Goal: Download file/media

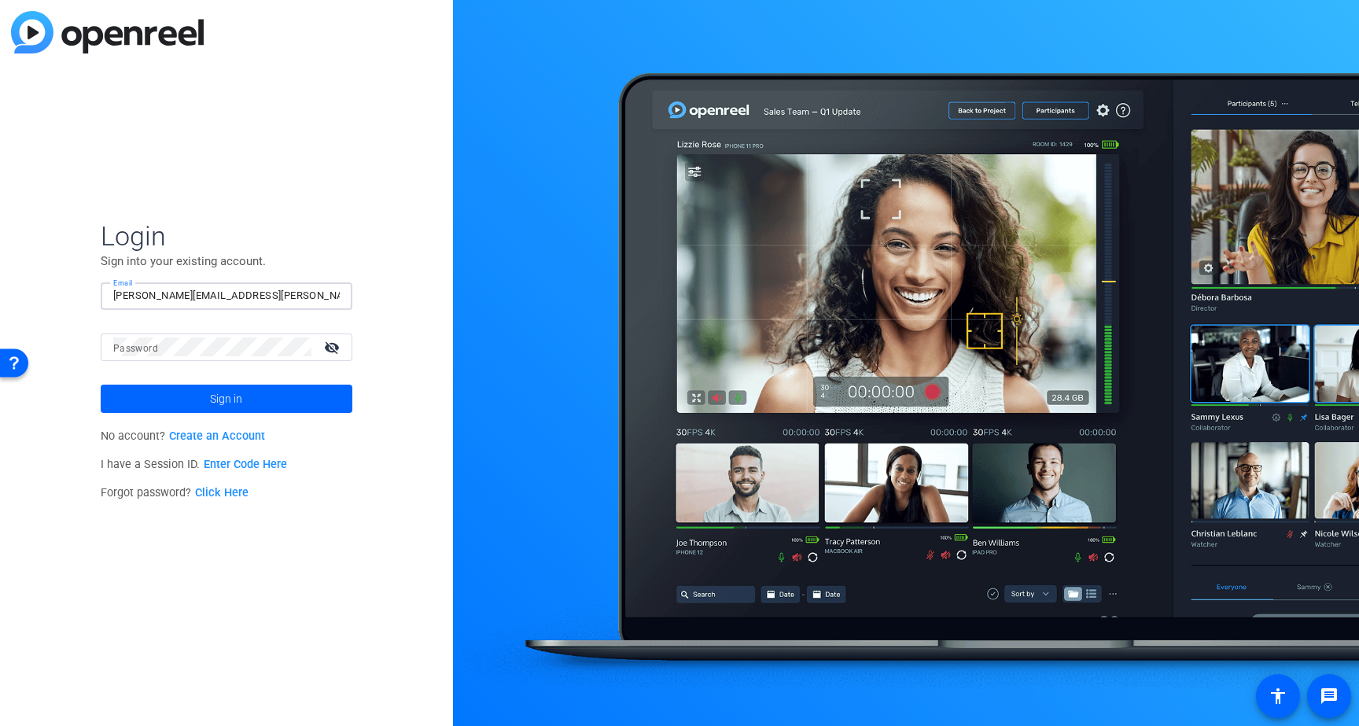
type input "[PERSON_NAME][EMAIL_ADDRESS][PERSON_NAME][PERSON_NAME][DOMAIN_NAME]"
click at [226, 398] on button "Sign in" at bounding box center [227, 399] width 252 height 28
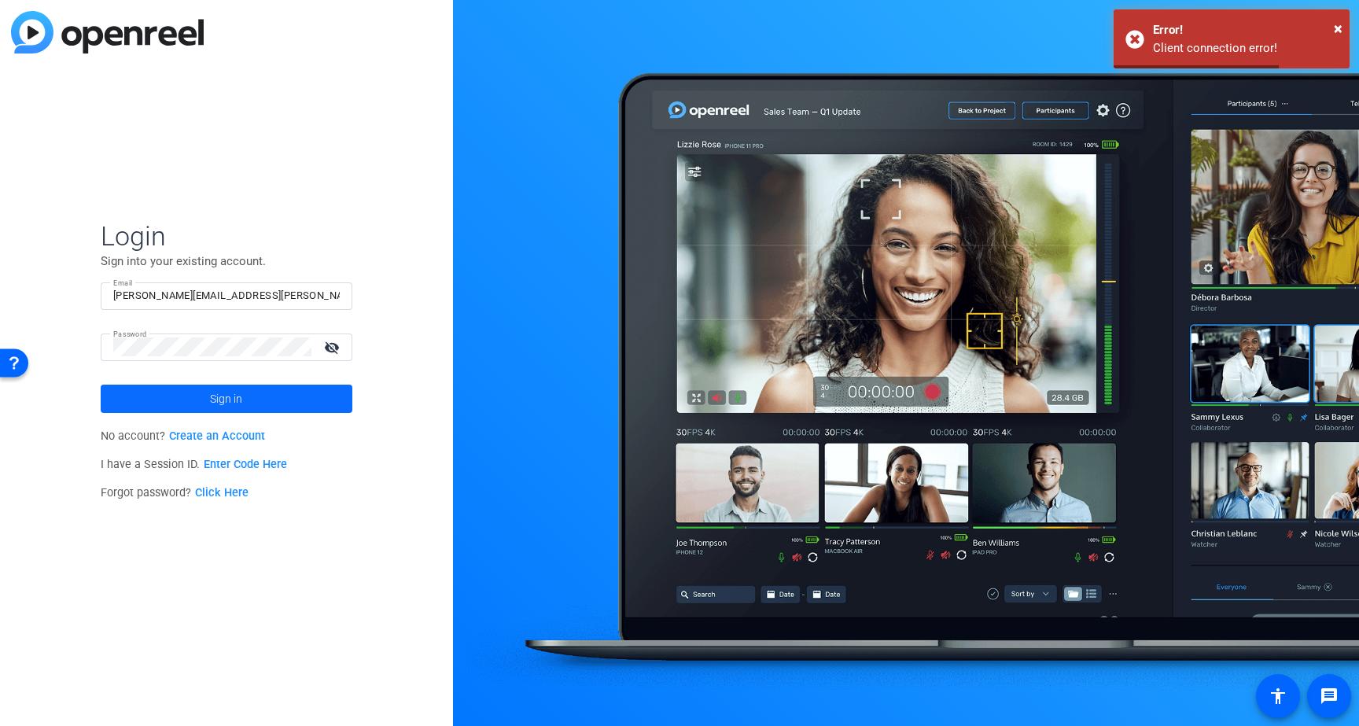
click at [303, 398] on span at bounding box center [227, 399] width 252 height 38
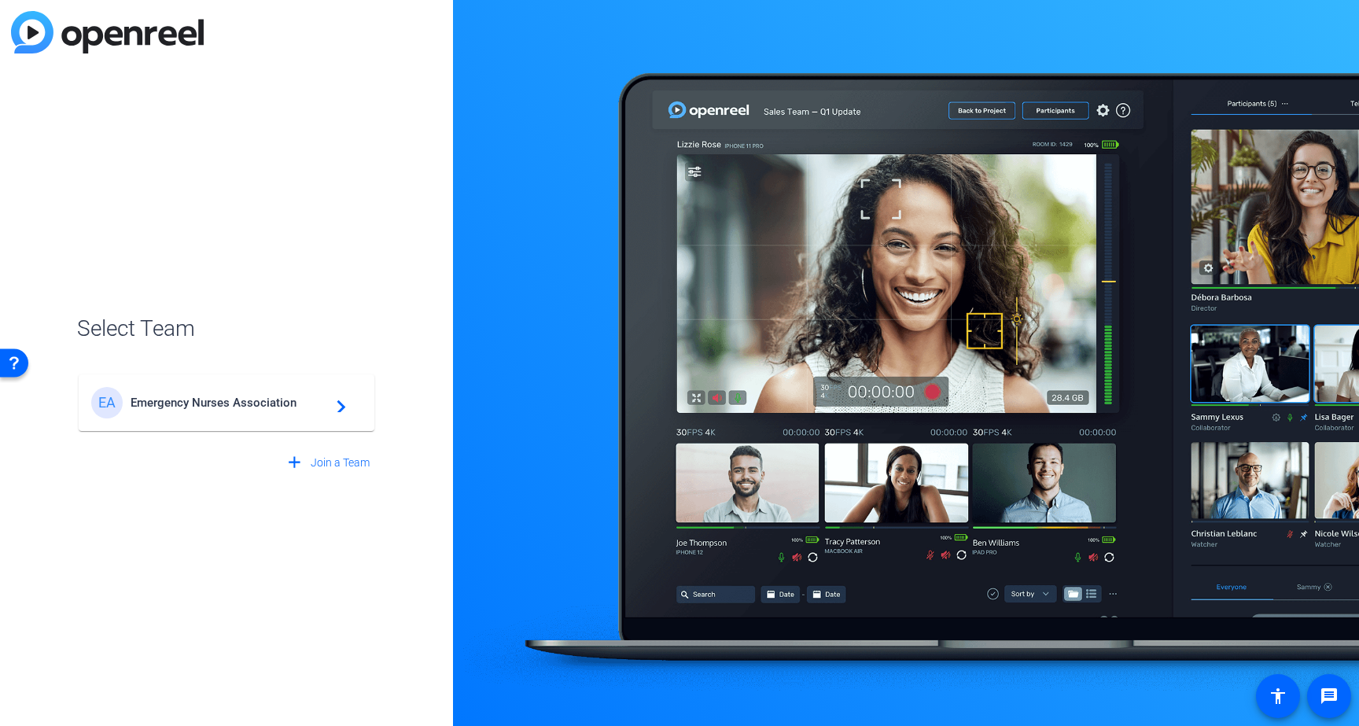
click at [269, 410] on div "EA Emergency Nurses Association navigate_next" at bounding box center [226, 402] width 271 height 31
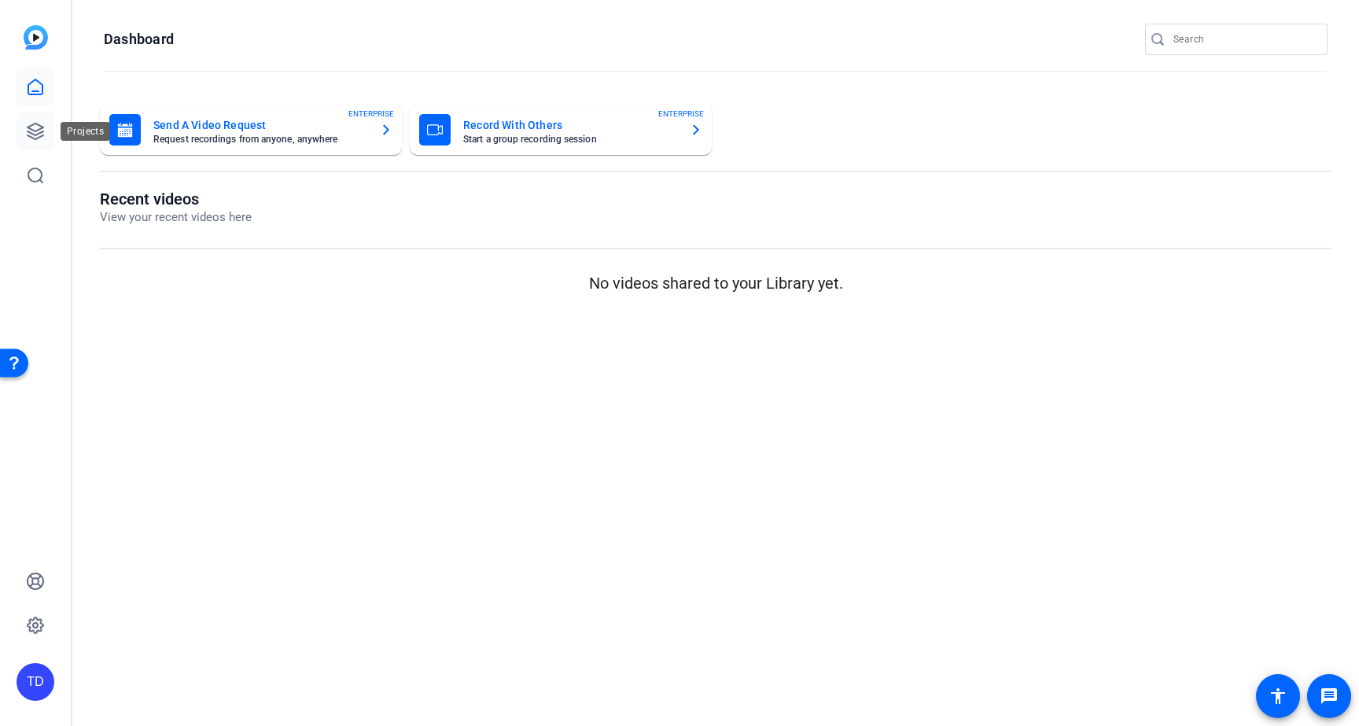
click at [33, 129] on icon at bounding box center [35, 131] width 19 height 19
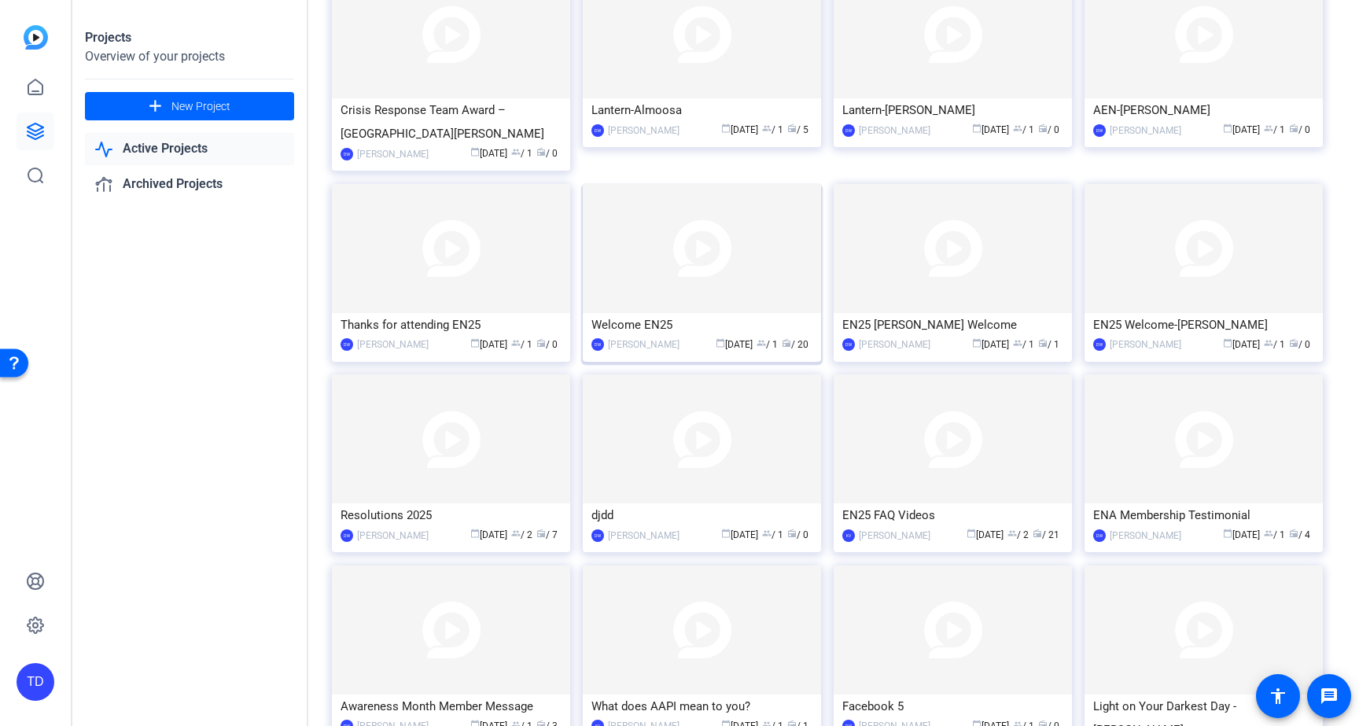
scroll to position [156, 0]
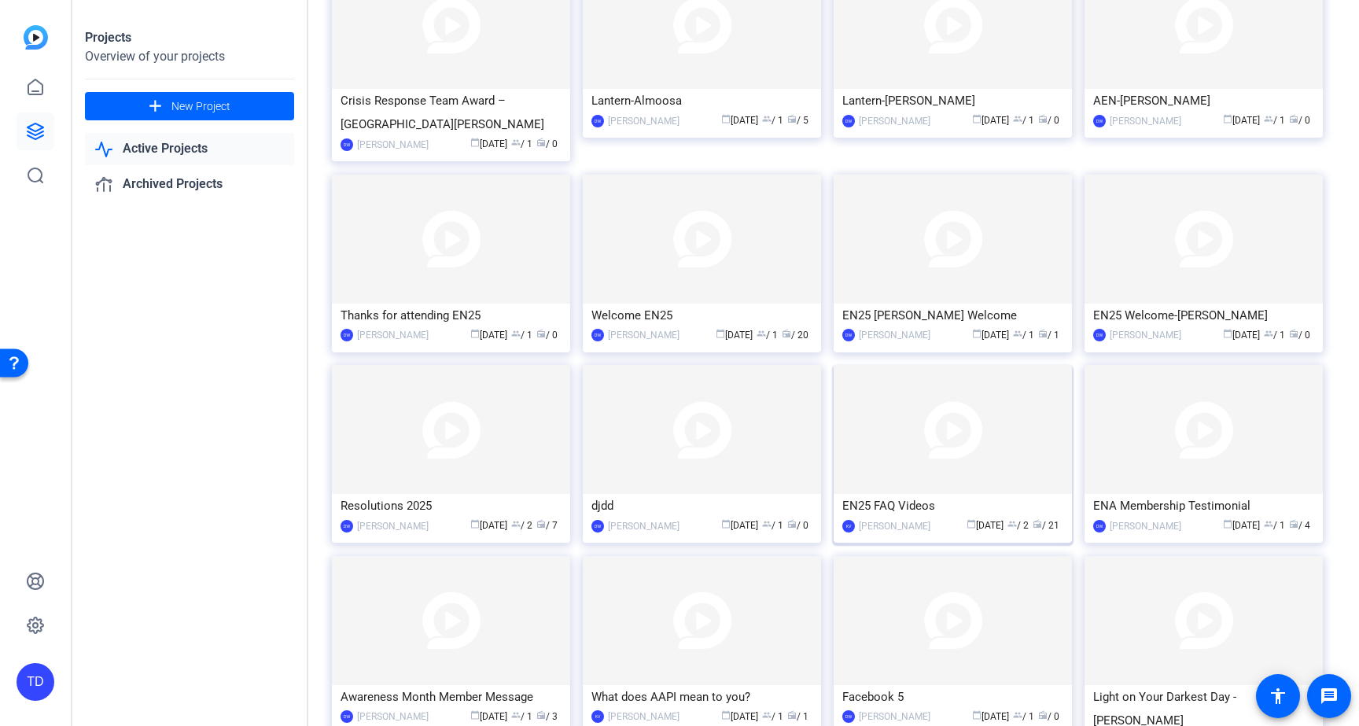
click at [909, 455] on img at bounding box center [953, 429] width 238 height 129
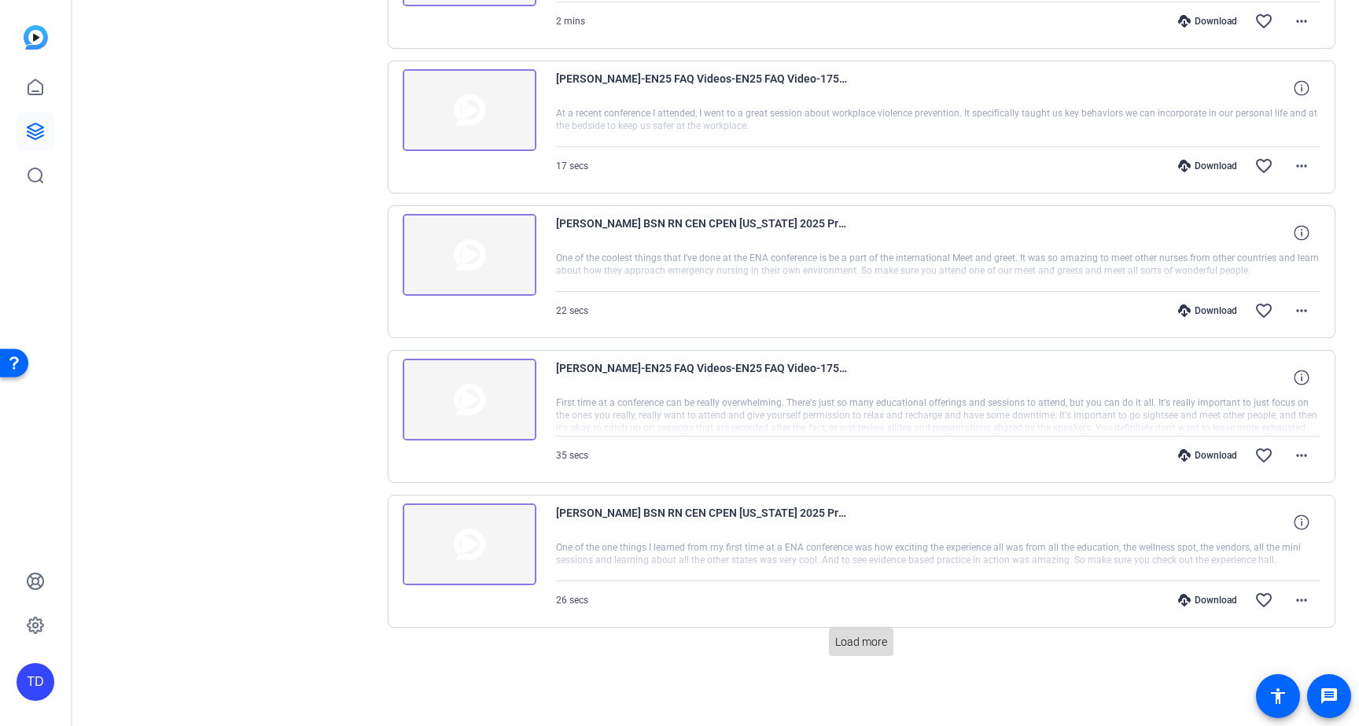
click at [857, 638] on span "Load more" at bounding box center [861, 642] width 52 height 17
click at [852, 642] on span "Load more" at bounding box center [861, 642] width 52 height 17
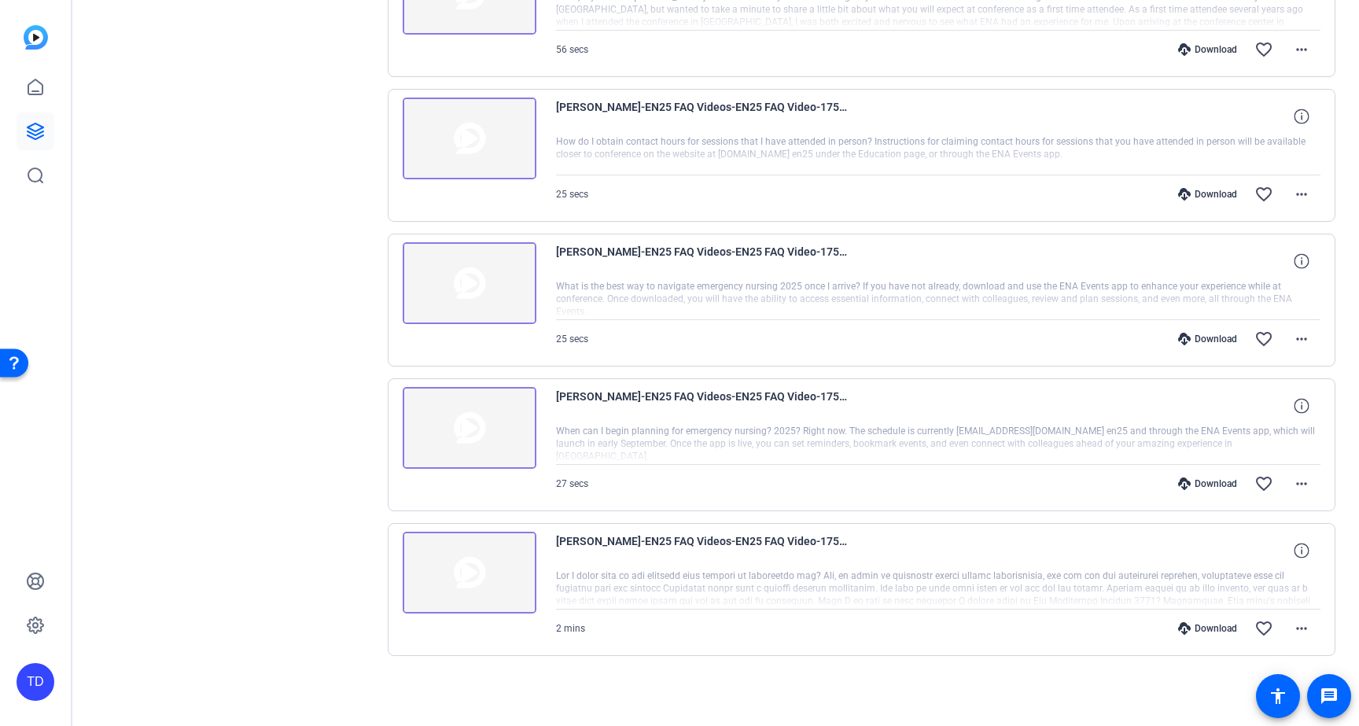
scroll to position [2578, 0]
click at [635, 539] on span "[PERSON_NAME]-EN25 FAQ Videos-EN25 FAQ Video-1754047456548-webcam" at bounding box center [701, 551] width 291 height 38
click at [496, 562] on img at bounding box center [470, 573] width 134 height 82
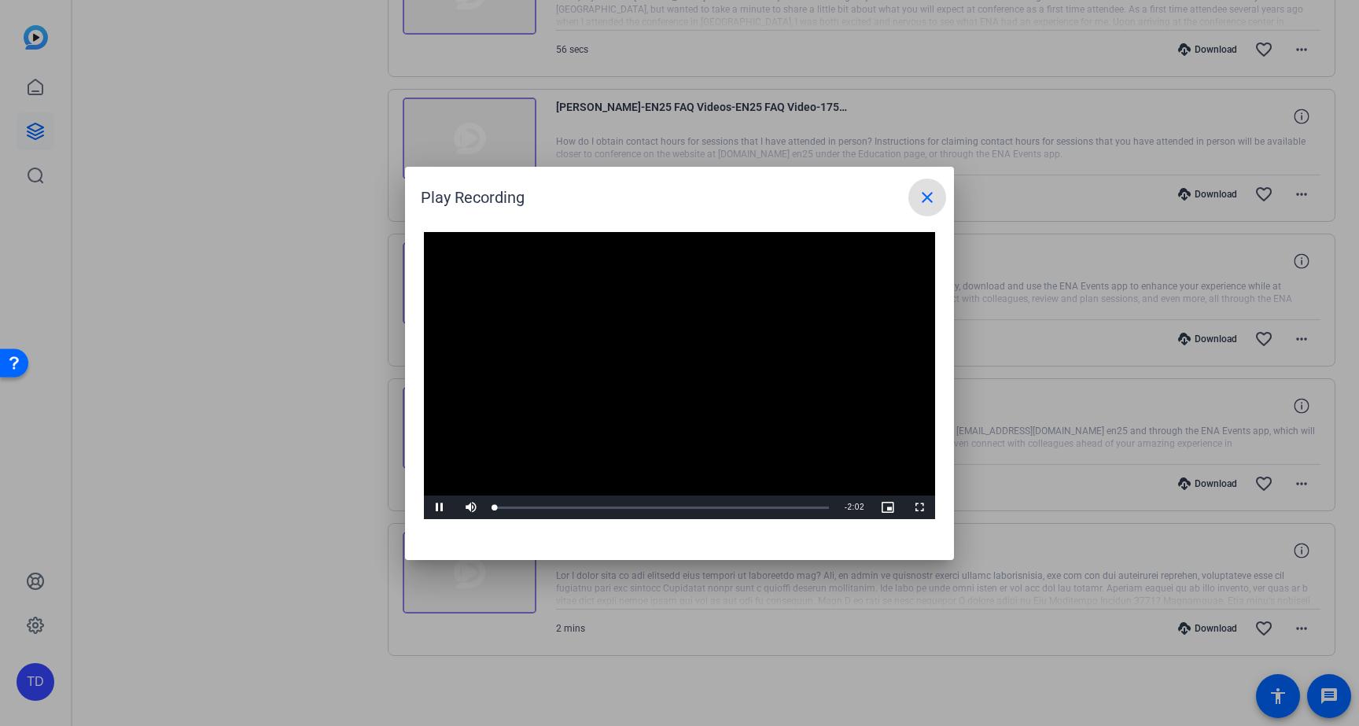
click at [646, 374] on video "Video Player" at bounding box center [679, 376] width 511 height 288
click at [440, 507] on span "Video Player" at bounding box center [439, 507] width 31 height 0
click at [444, 507] on span "Video Player" at bounding box center [439, 507] width 31 height 0
click at [931, 191] on mat-icon "close" at bounding box center [927, 197] width 19 height 19
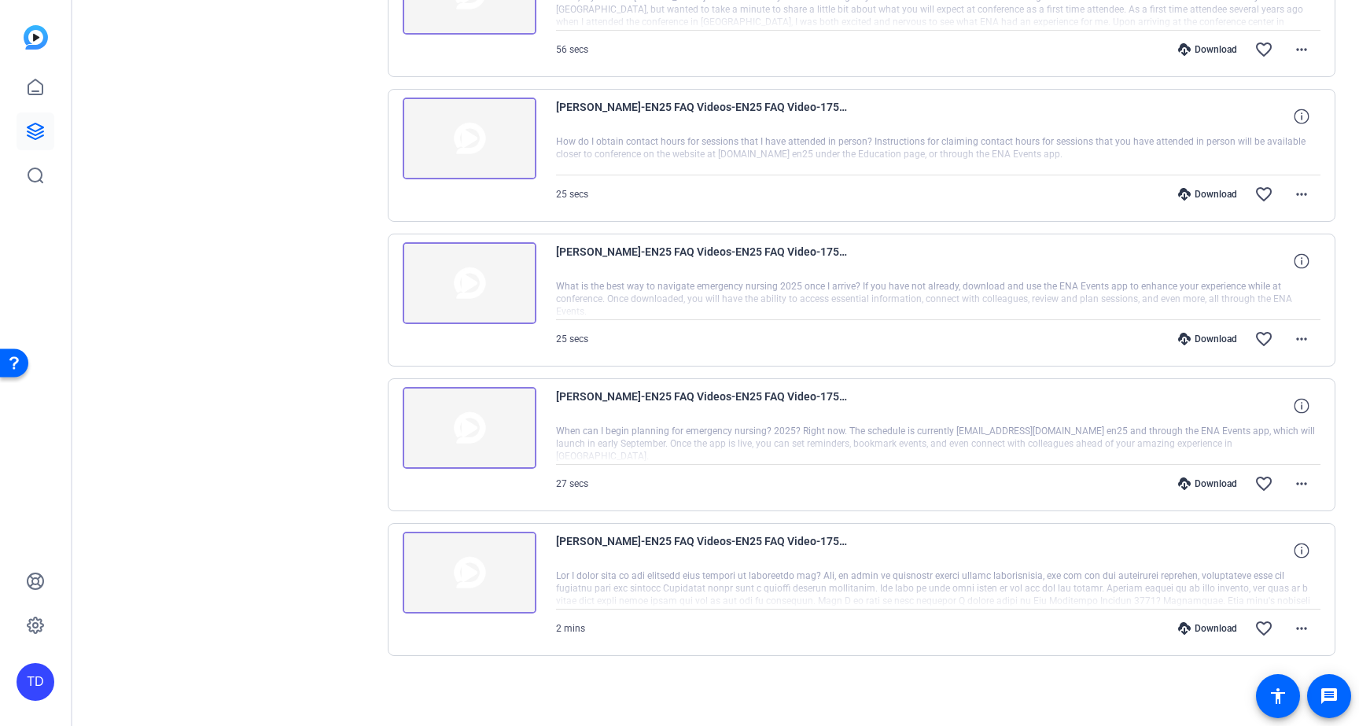
scroll to position [0, 0]
click at [462, 567] on img at bounding box center [470, 573] width 134 height 82
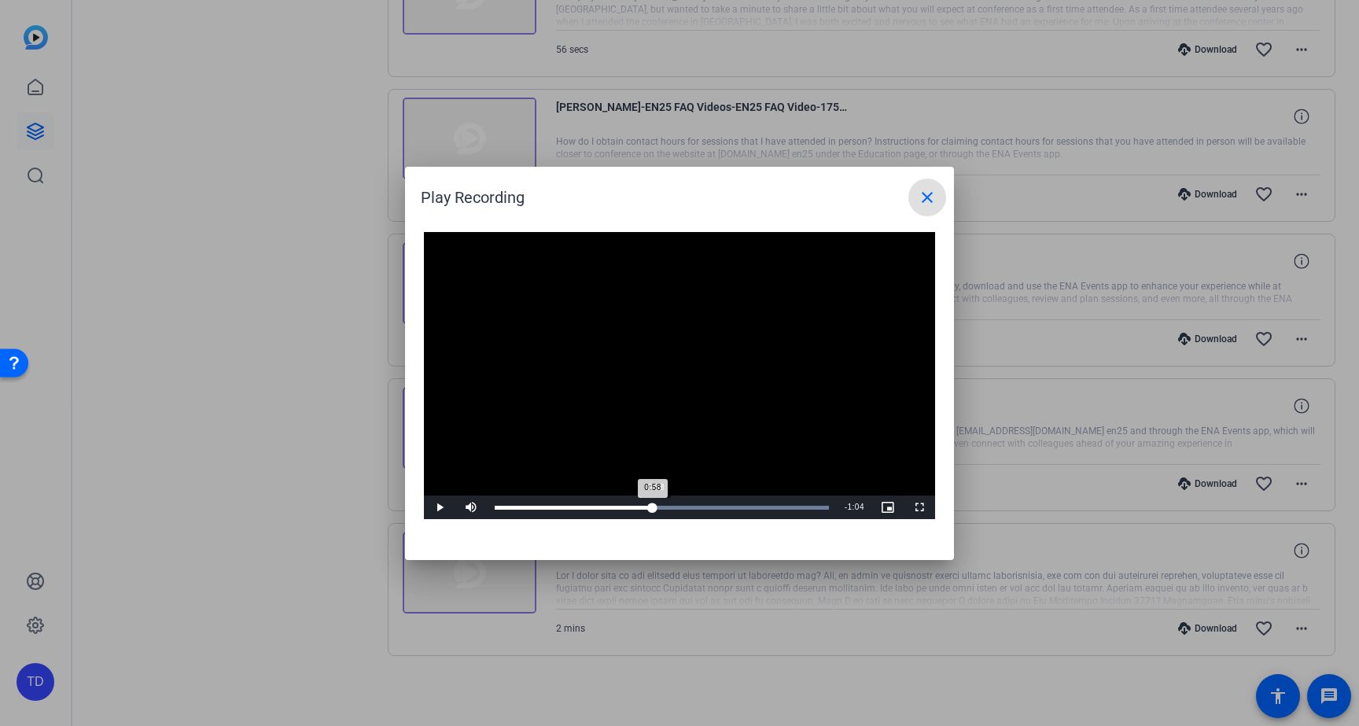
drag, startPoint x: 611, startPoint y: 509, endPoint x: 657, endPoint y: 511, distance: 45.6
click at [657, 510] on div "Loaded : 100.00% 0:58 0:58" at bounding box center [662, 508] width 334 height 4
click at [938, 167] on h1 "Play Recording close" at bounding box center [679, 192] width 549 height 50
click at [928, 194] on mat-icon "close" at bounding box center [927, 197] width 19 height 19
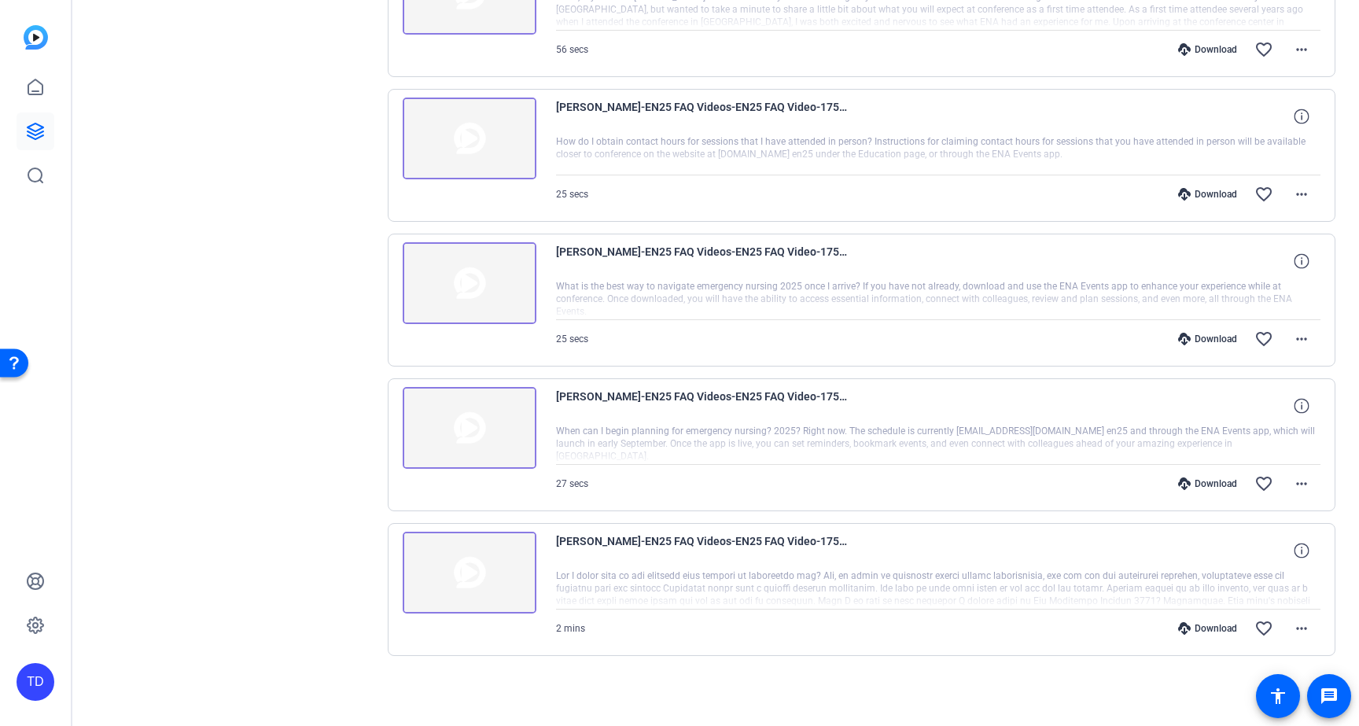
scroll to position [2578, 0]
click at [509, 567] on img at bounding box center [470, 573] width 134 height 82
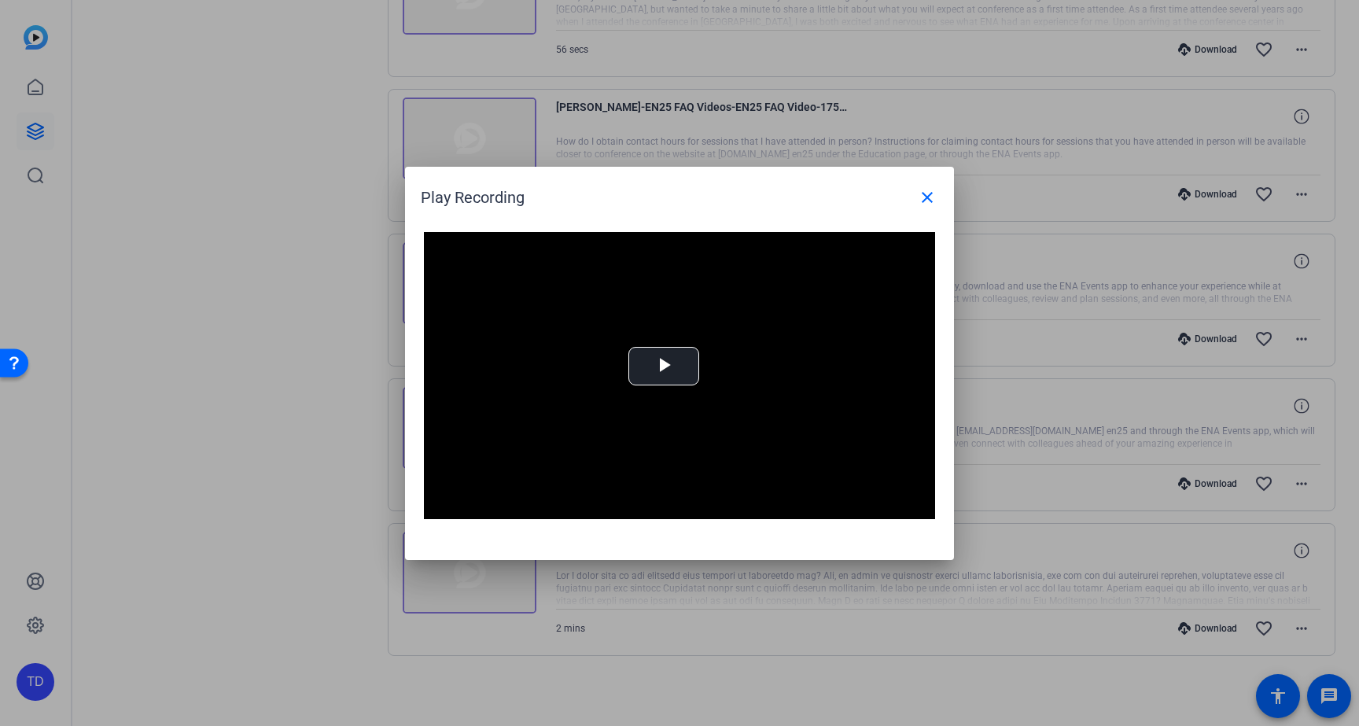
click at [958, 632] on div at bounding box center [679, 363] width 1359 height 726
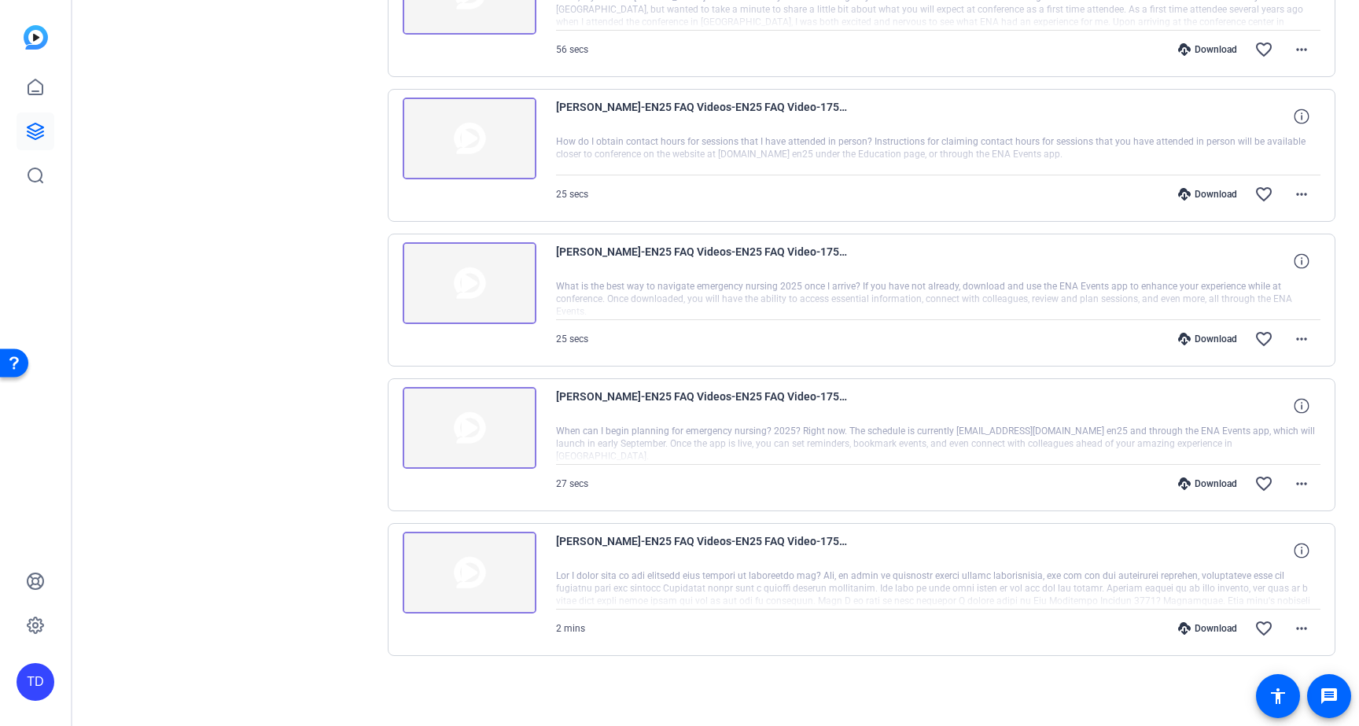
click at [1205, 630] on div "Download" at bounding box center [1207, 628] width 75 height 13
click at [1295, 630] on mat-icon "more_horiz" at bounding box center [1301, 628] width 19 height 19
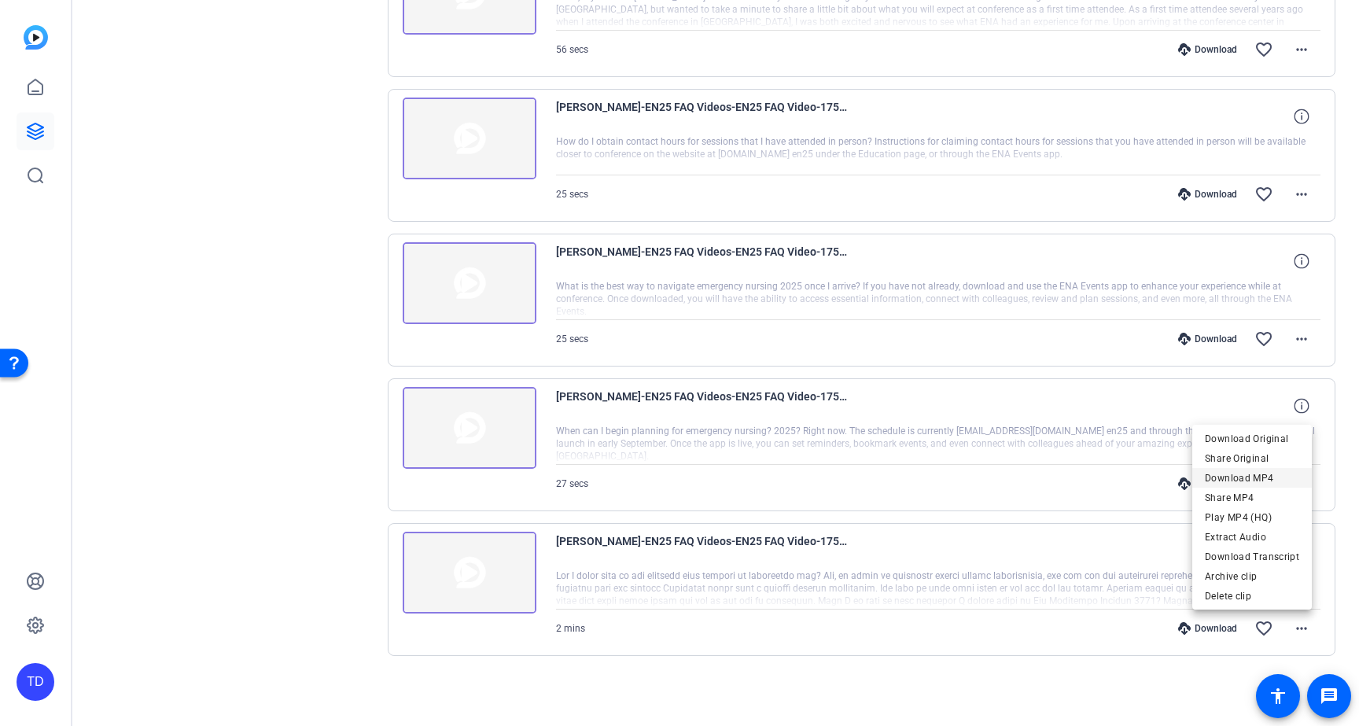
click at [1275, 481] on span "Download MP4" at bounding box center [1252, 478] width 94 height 19
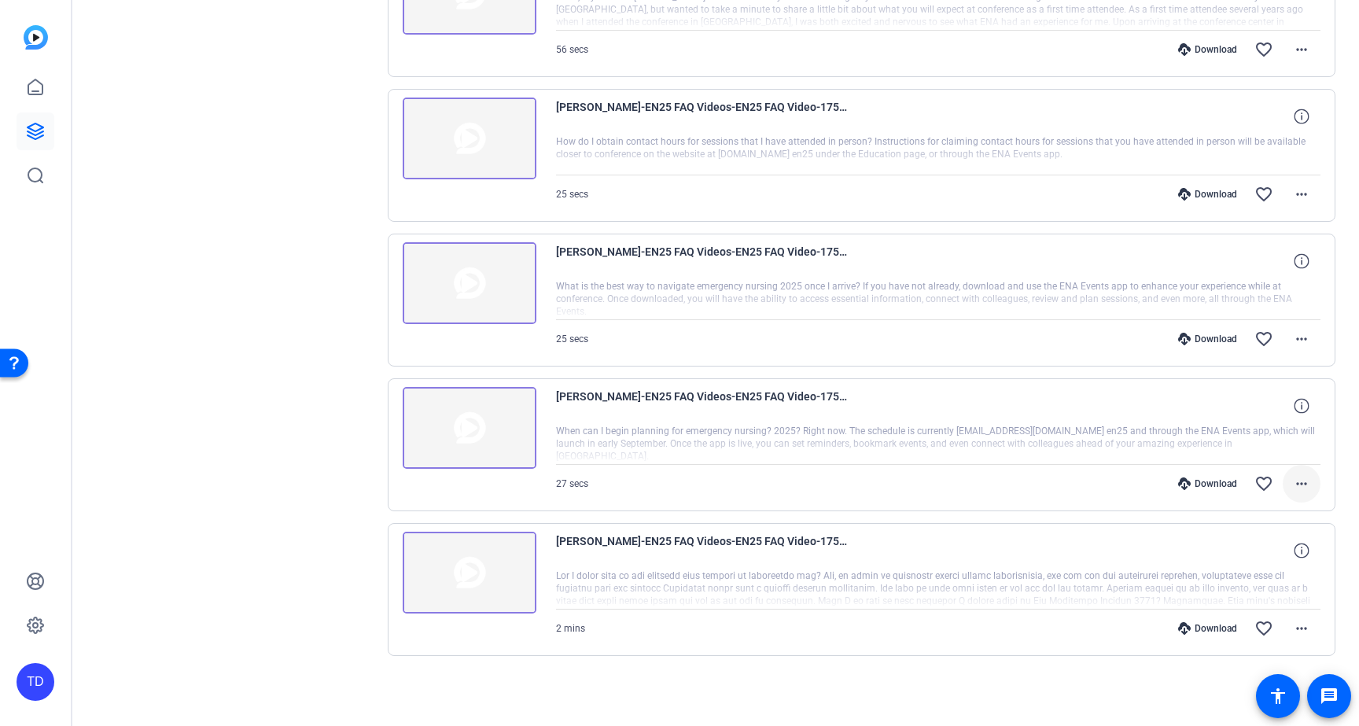
scroll to position [0, 0]
click at [1294, 549] on icon at bounding box center [1301, 550] width 15 height 15
click at [1292, 628] on mat-icon "more_horiz" at bounding box center [1301, 628] width 19 height 19
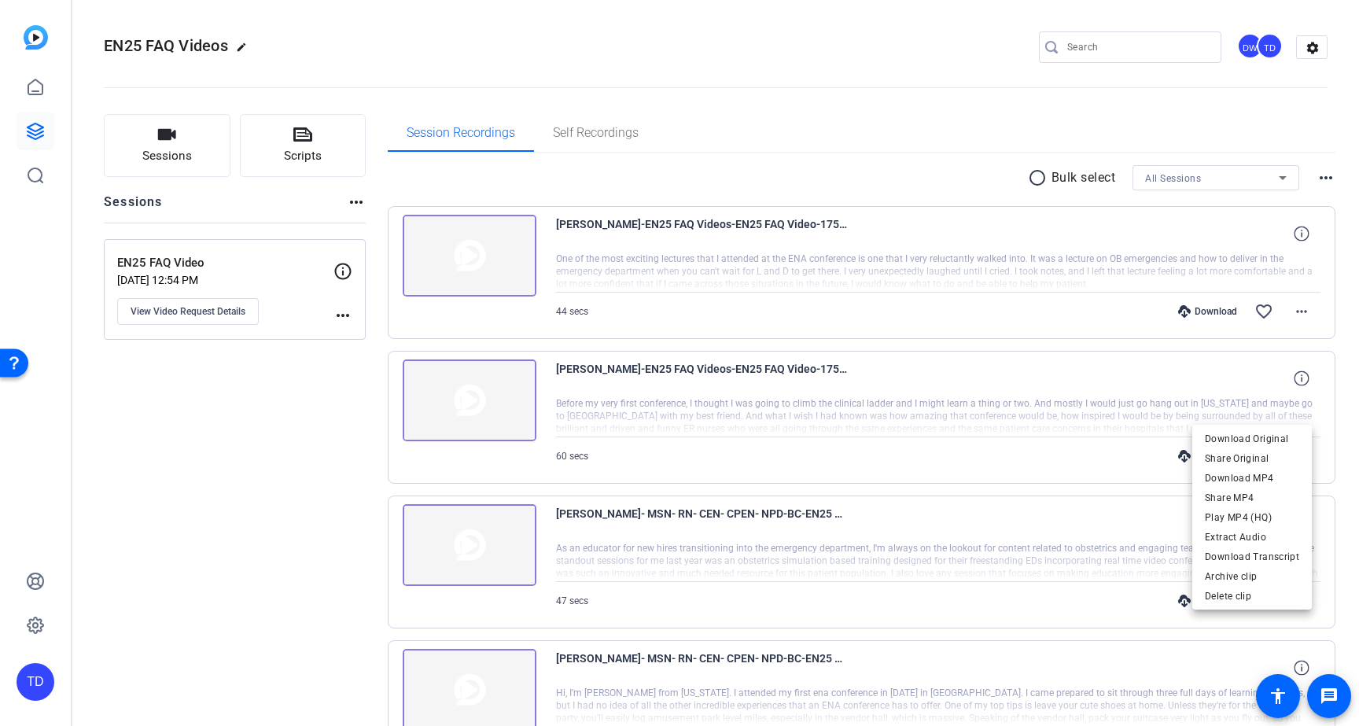
click at [28, 140] on div at bounding box center [679, 363] width 1359 height 726
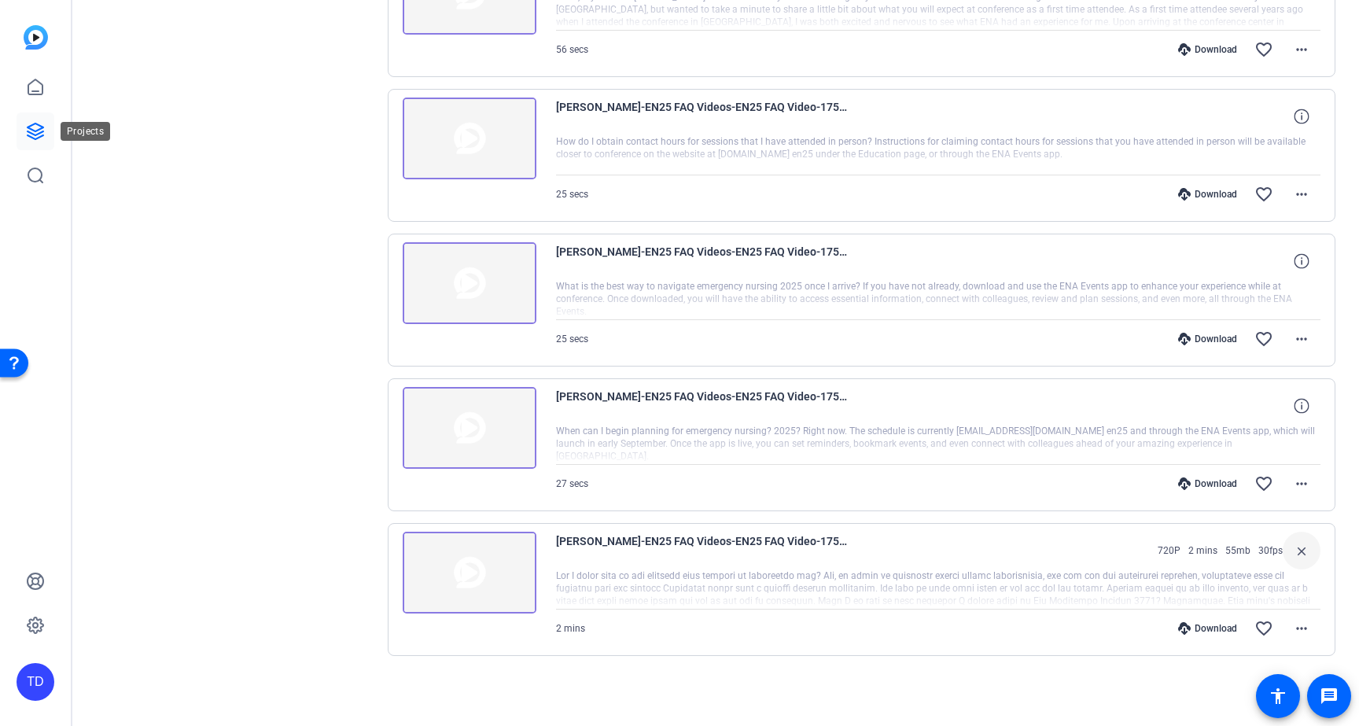
click at [34, 136] on icon at bounding box center [35, 131] width 19 height 19
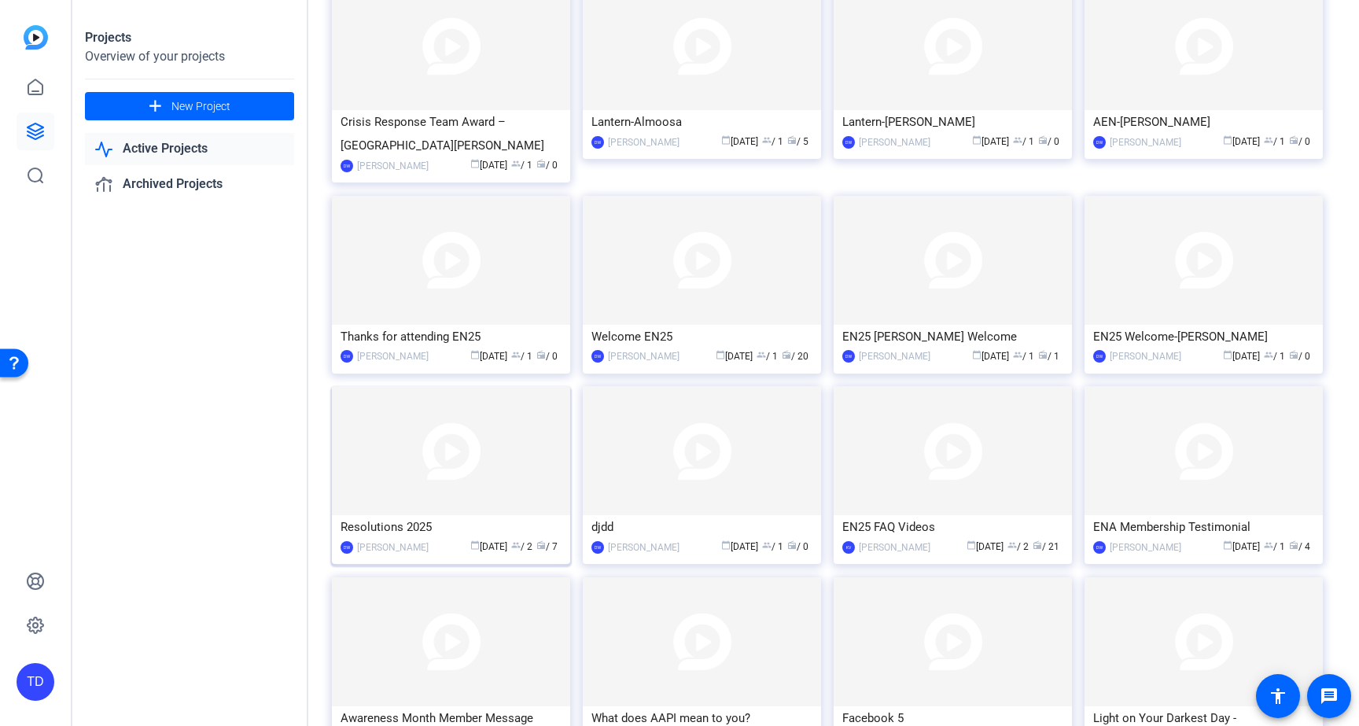
scroll to position [143, 0]
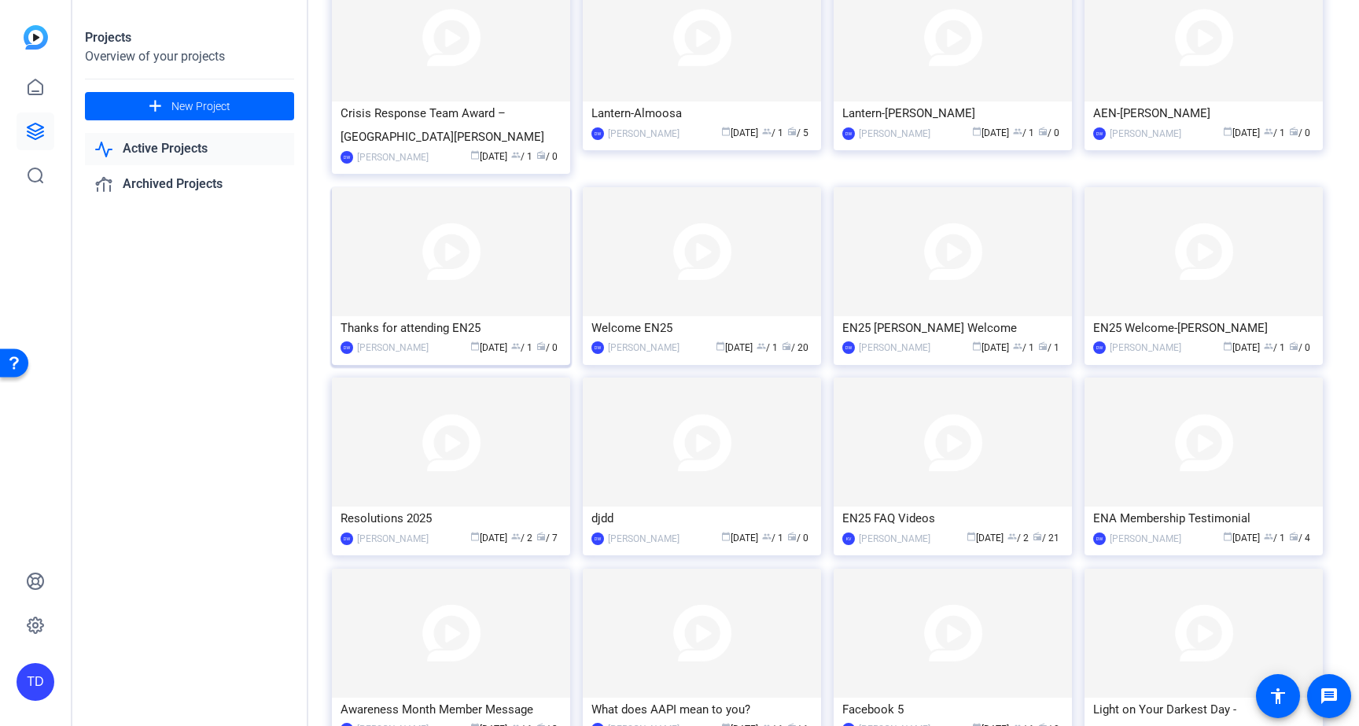
click at [471, 279] on img at bounding box center [451, 251] width 238 height 129
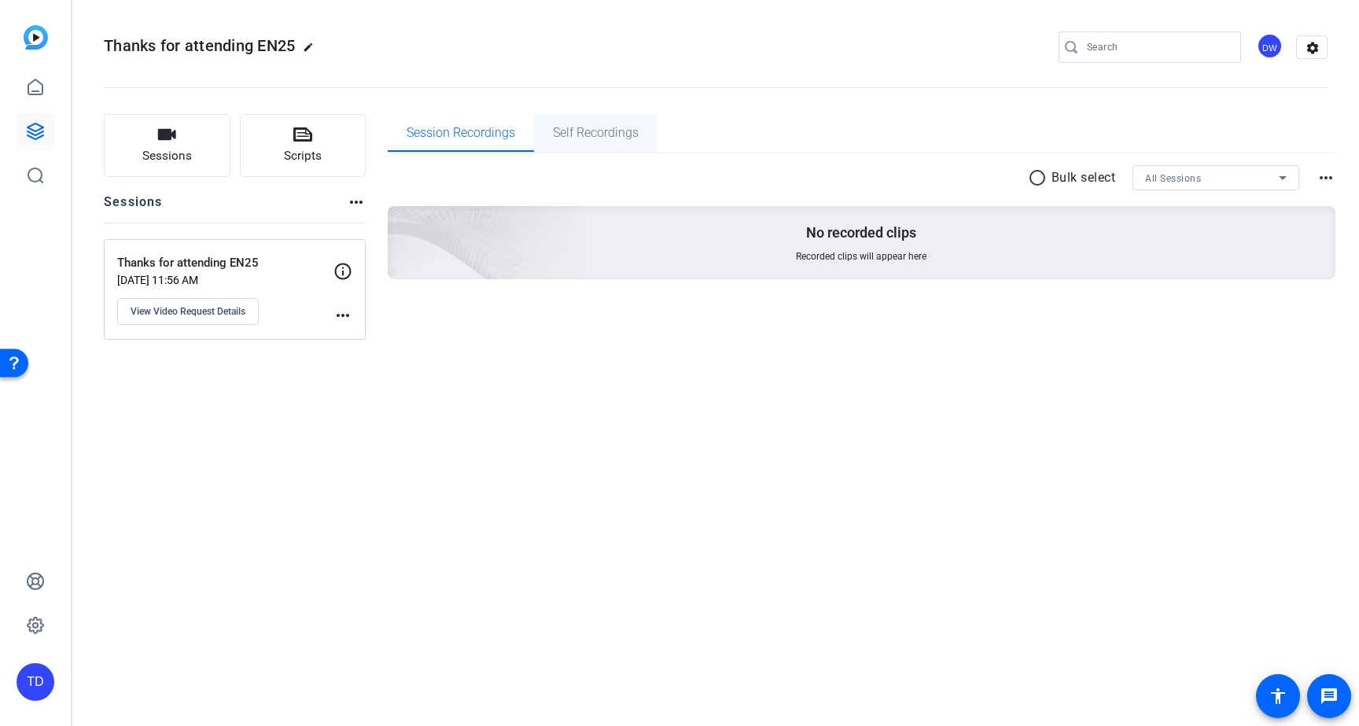
click at [593, 138] on span "Self Recordings" at bounding box center [596, 133] width 86 height 13
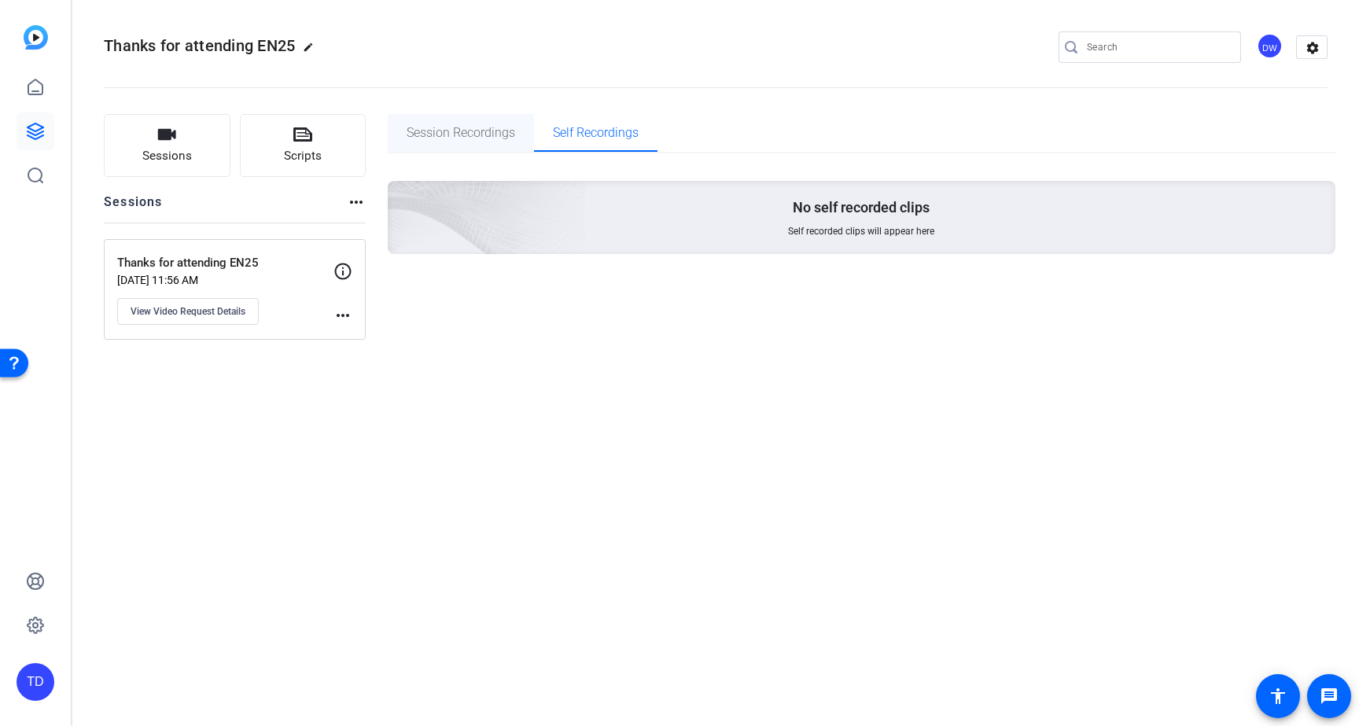
click at [474, 130] on span "Session Recordings" at bounding box center [461, 133] width 109 height 13
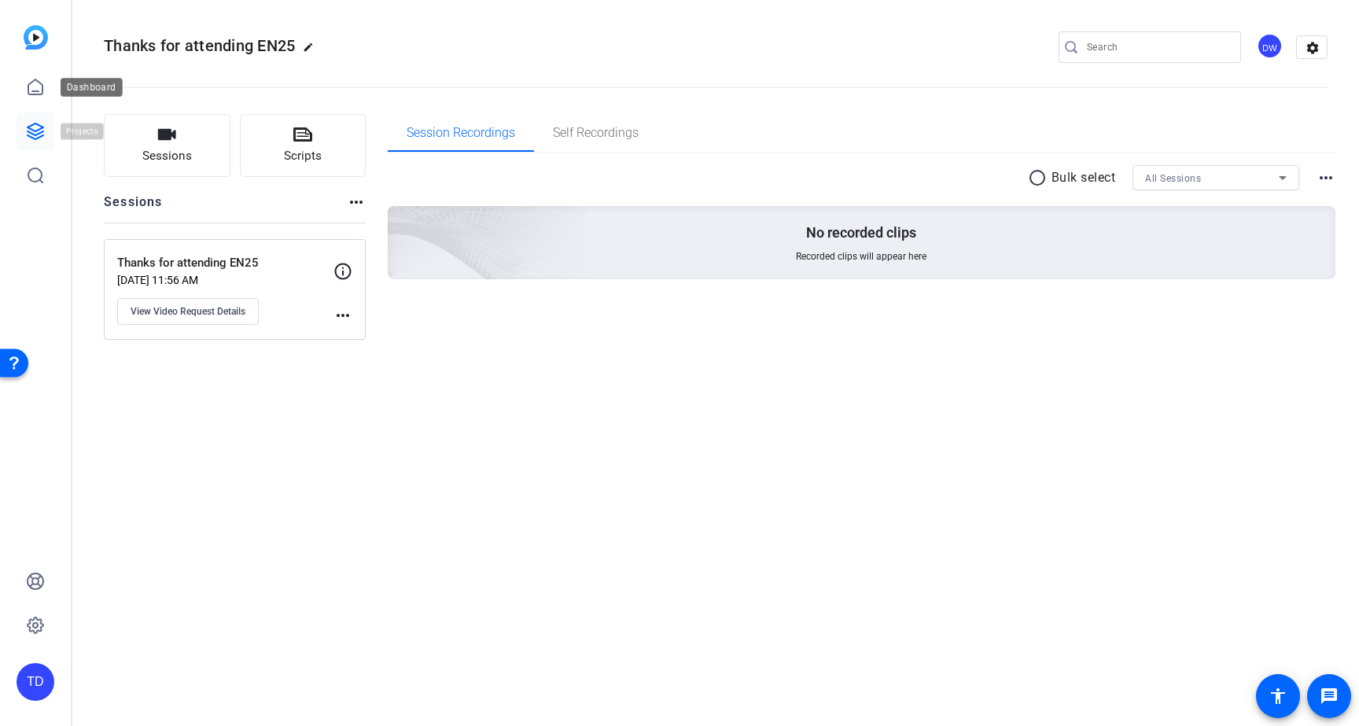
click at [38, 130] on icon at bounding box center [36, 131] width 16 height 16
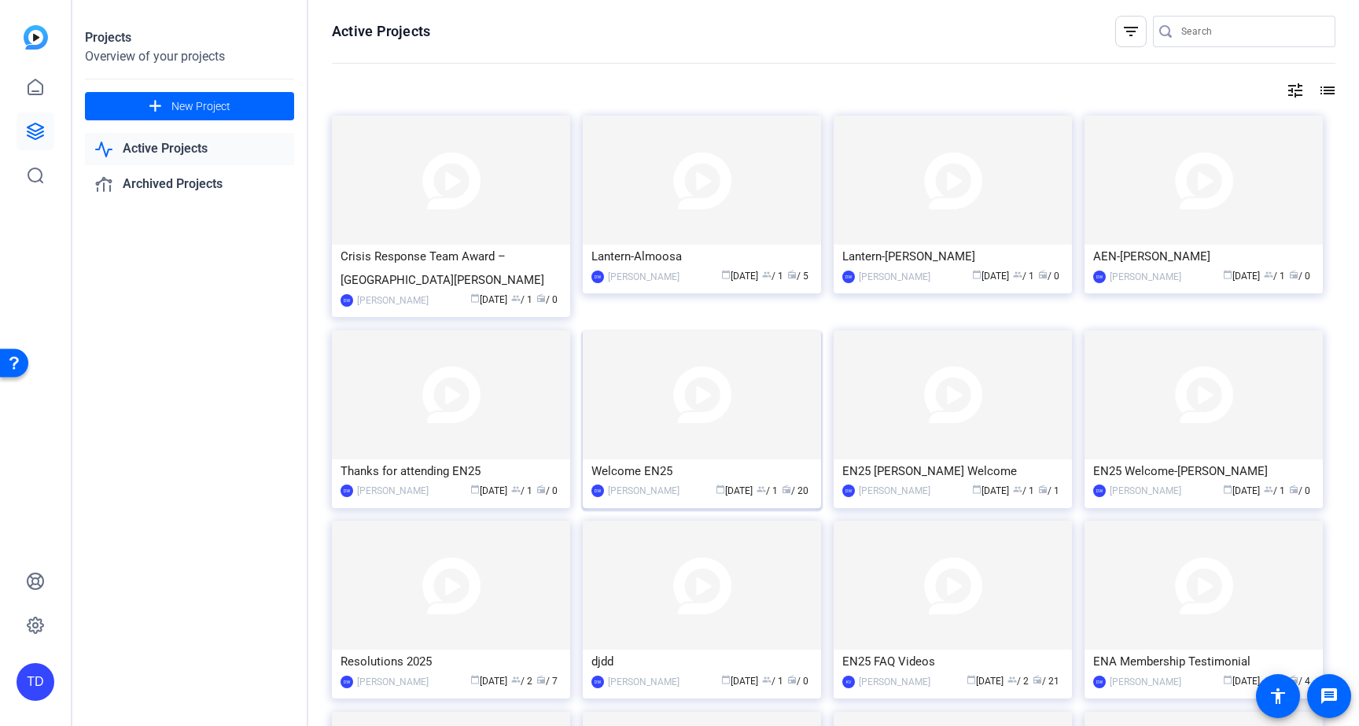
click at [686, 419] on img at bounding box center [702, 394] width 238 height 129
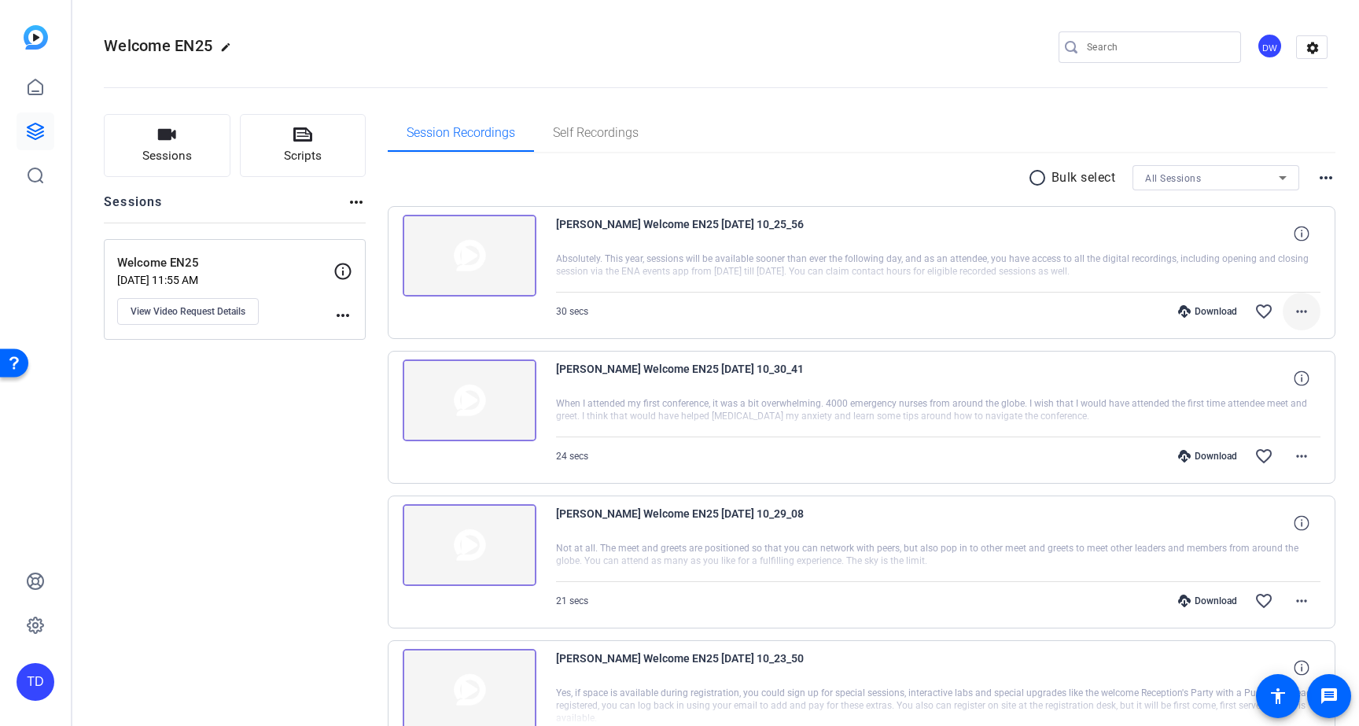
click at [1292, 311] on mat-icon "more_horiz" at bounding box center [1301, 311] width 19 height 19
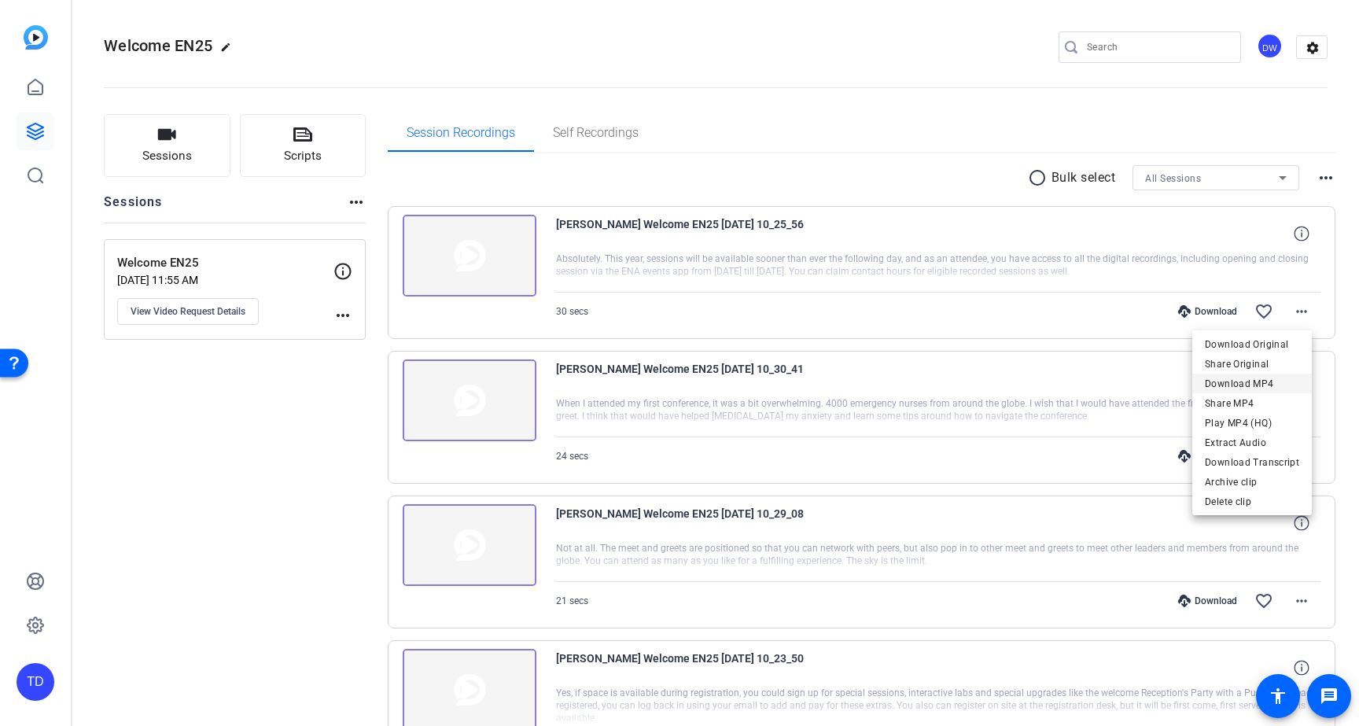
click at [1270, 377] on span "Download MP4" at bounding box center [1252, 383] width 94 height 19
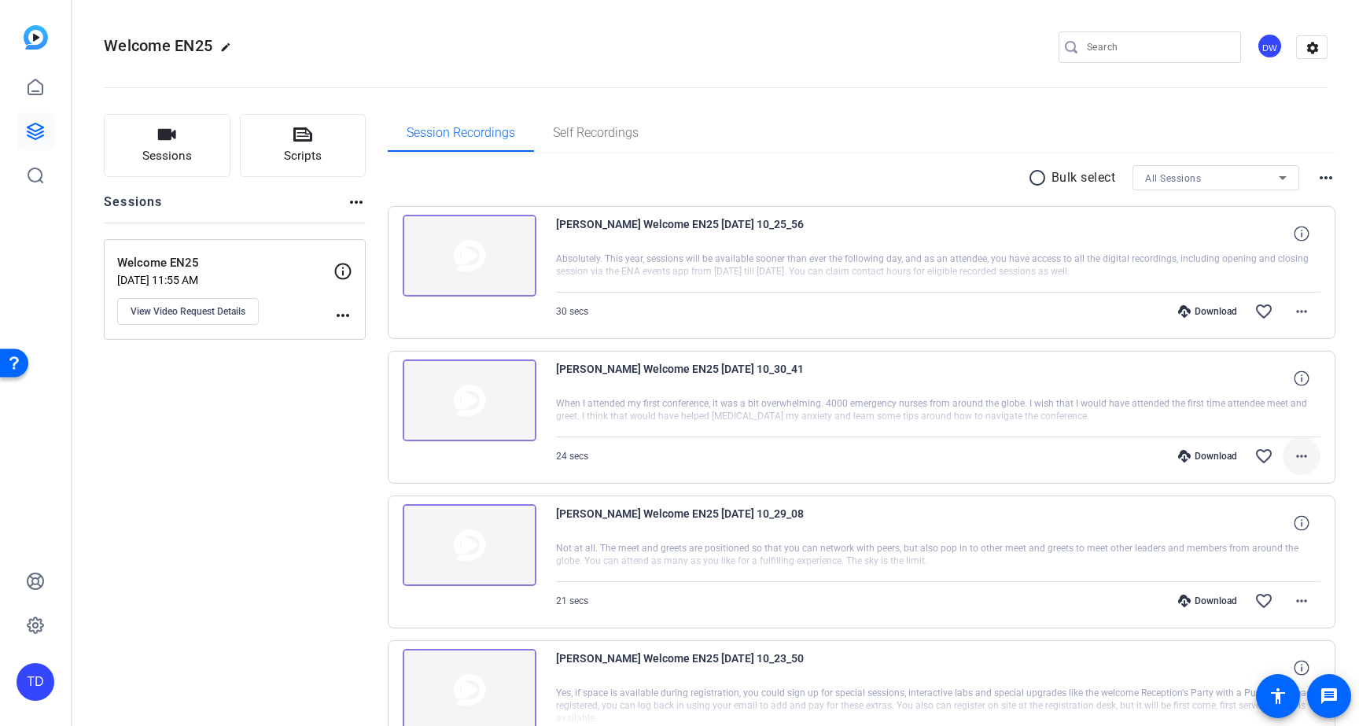
click at [1292, 457] on mat-icon "more_horiz" at bounding box center [1301, 456] width 19 height 19
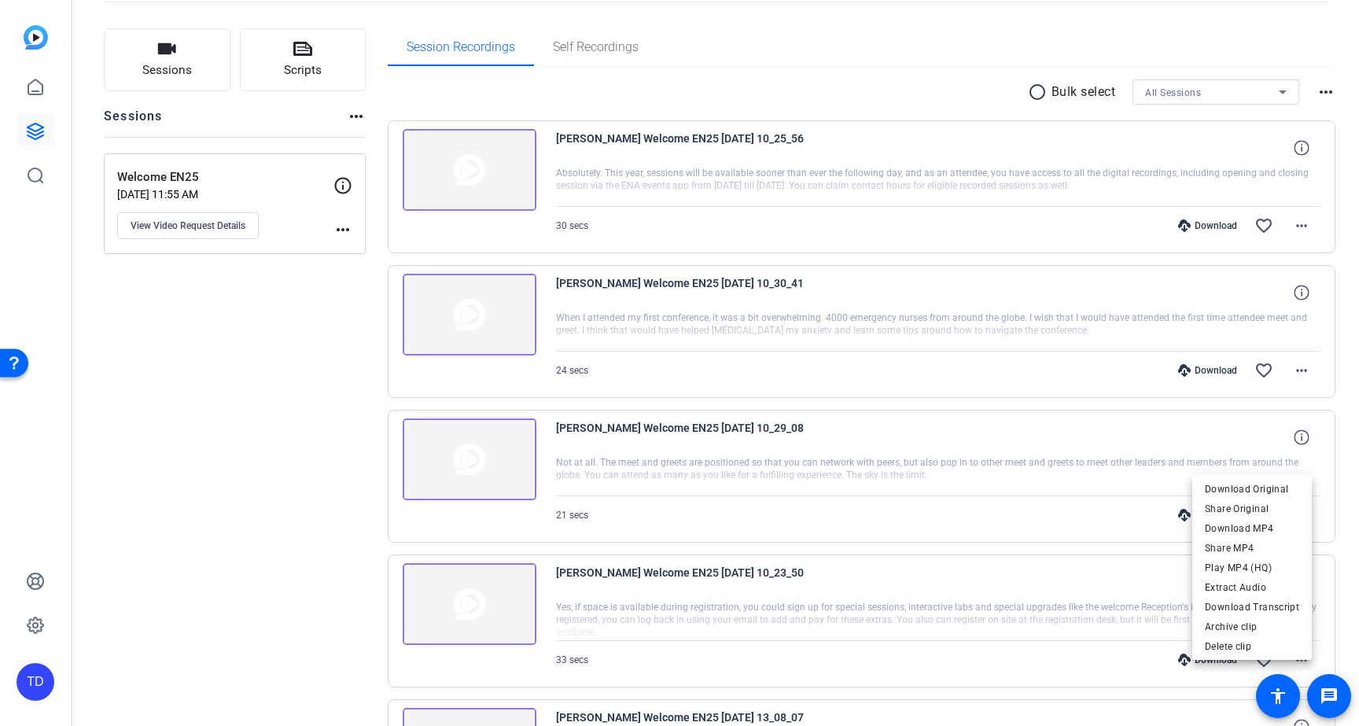
scroll to position [87, 0]
click at [1030, 90] on div at bounding box center [679, 363] width 1359 height 726
click at [1028, 91] on mat-icon "radio_button_unchecked" at bounding box center [1040, 90] width 24 height 19
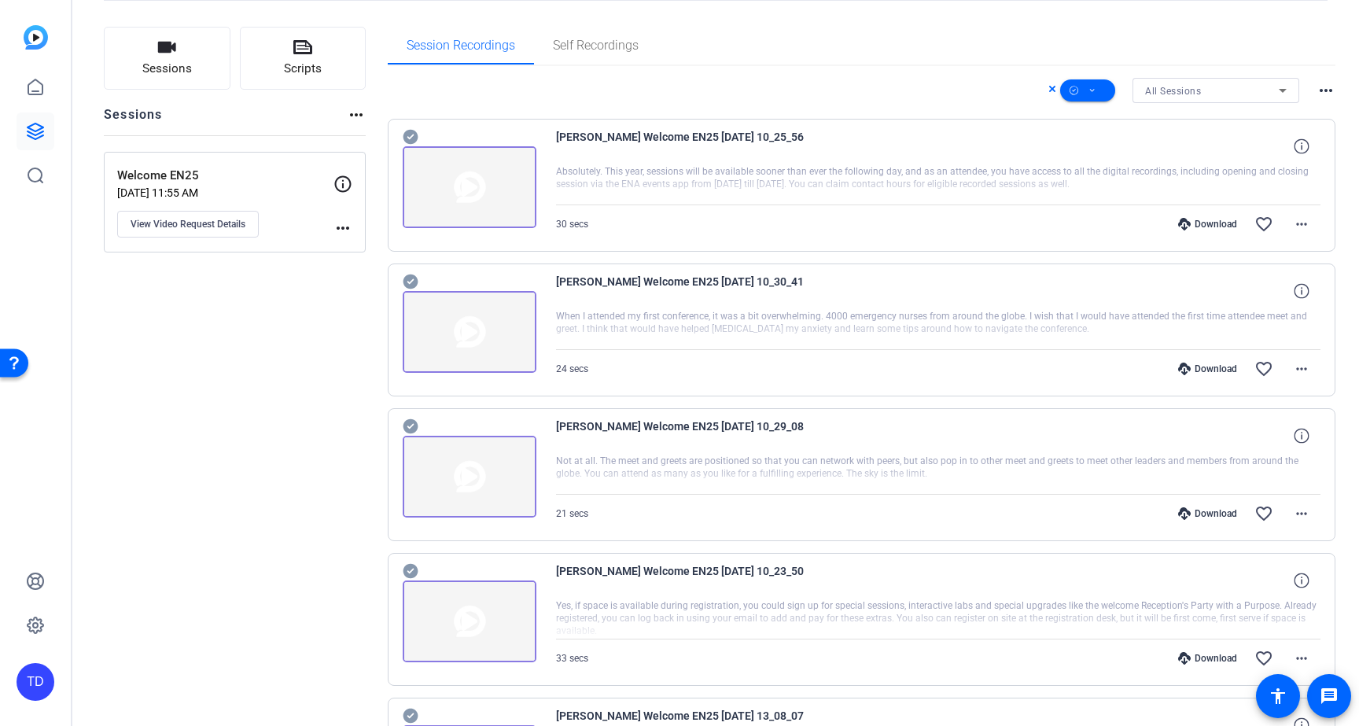
click at [409, 132] on icon at bounding box center [410, 137] width 15 height 15
click at [411, 145] on icon at bounding box center [410, 137] width 15 height 15
click at [405, 145] on icon at bounding box center [410, 137] width 15 height 15
click at [404, 145] on icon at bounding box center [410, 137] width 15 height 15
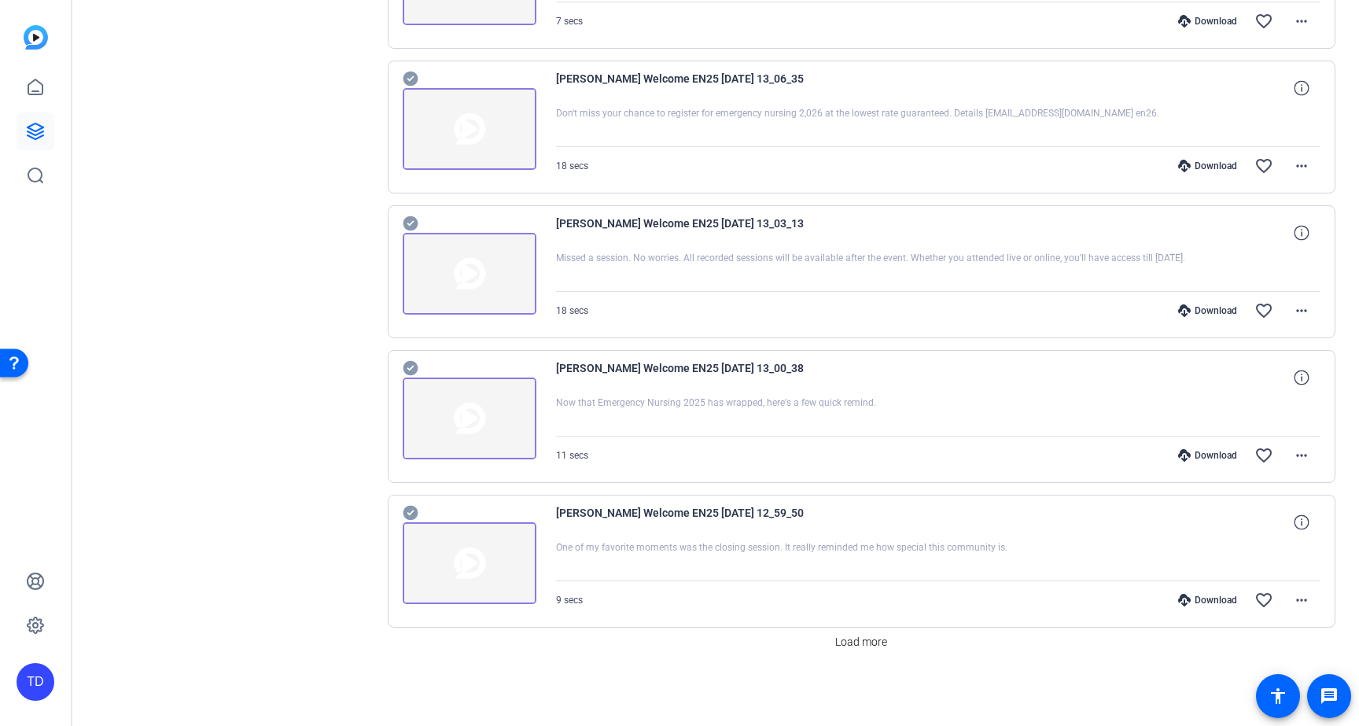
scroll to position [1014, 0]
click at [839, 641] on span "Load more" at bounding box center [861, 642] width 52 height 17
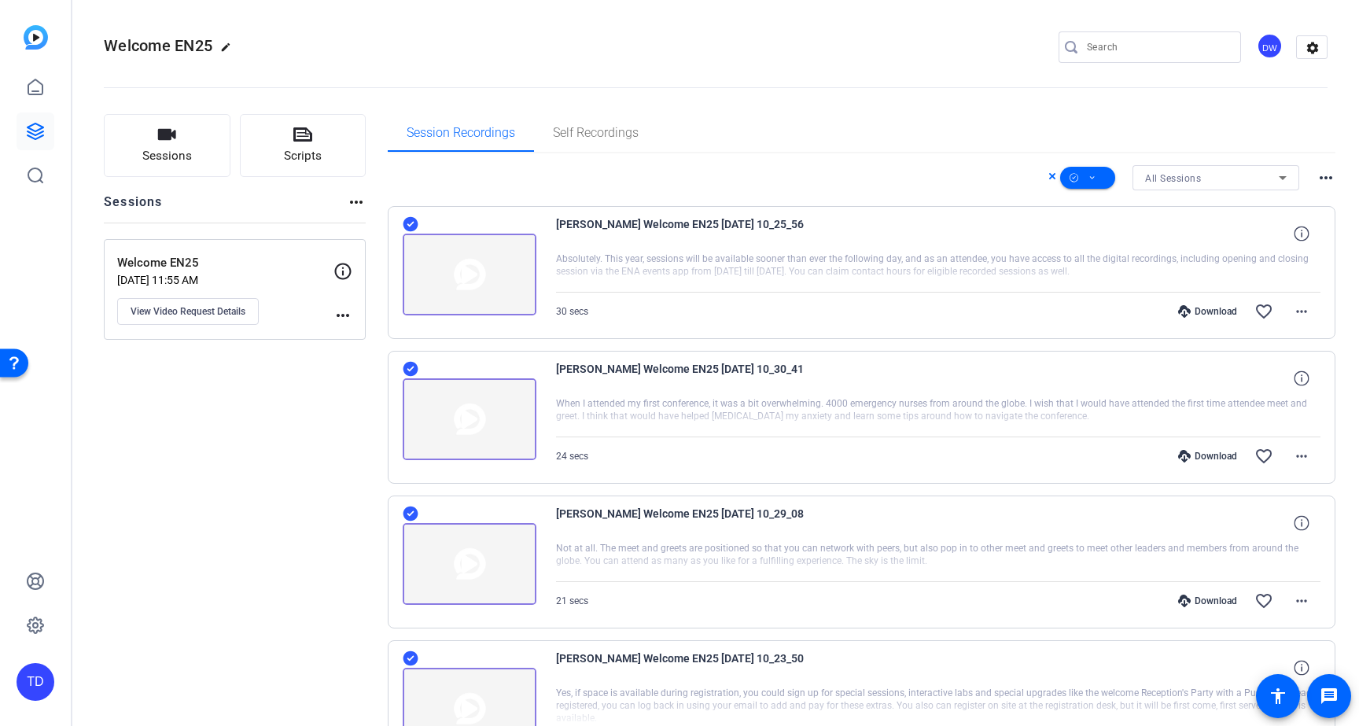
scroll to position [0, 0]
click at [1321, 181] on mat-icon "more_horiz" at bounding box center [1326, 177] width 19 height 19
click at [1303, 137] on div at bounding box center [679, 363] width 1359 height 726
click at [1090, 174] on span at bounding box center [1087, 178] width 55 height 38
click at [1123, 265] on span "Download MP4" at bounding box center [1105, 261] width 83 height 19
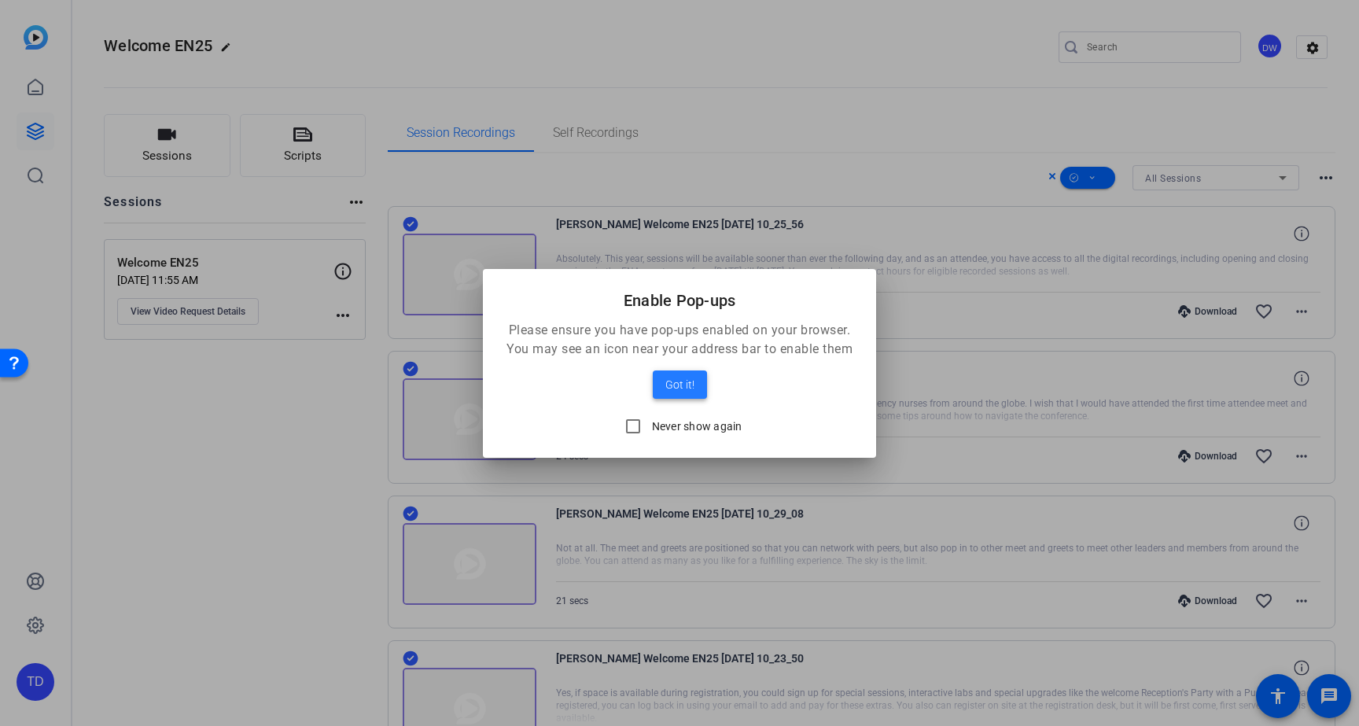
click at [670, 387] on span "Got it!" at bounding box center [679, 384] width 29 height 19
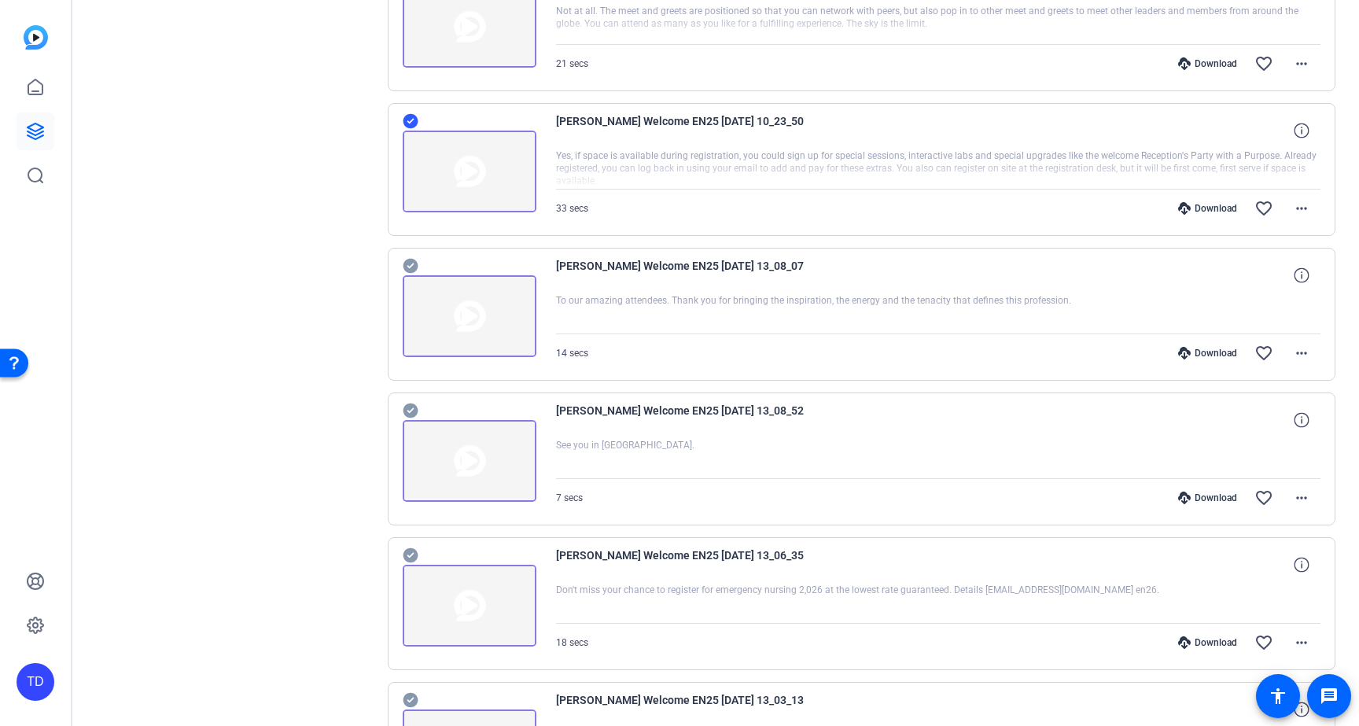
scroll to position [540, 0]
click at [407, 553] on icon at bounding box center [411, 553] width 16 height 19
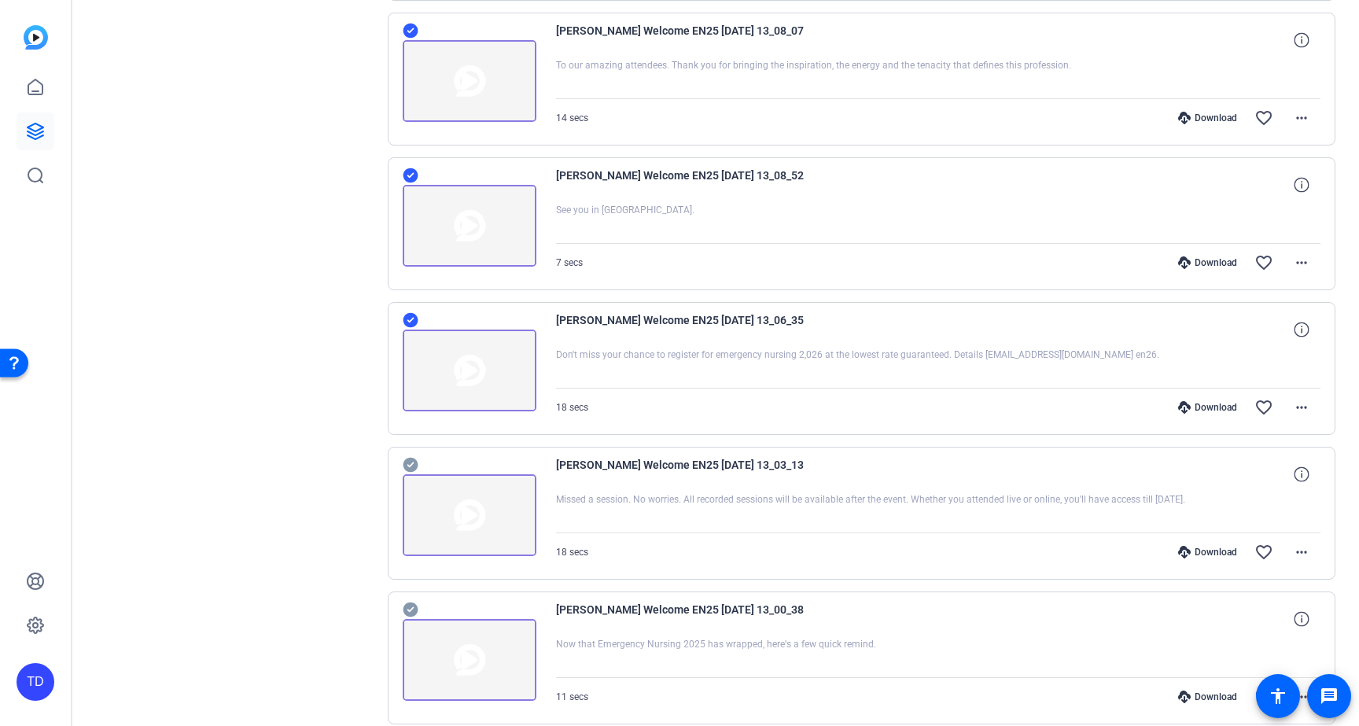
scroll to position [783, 0]
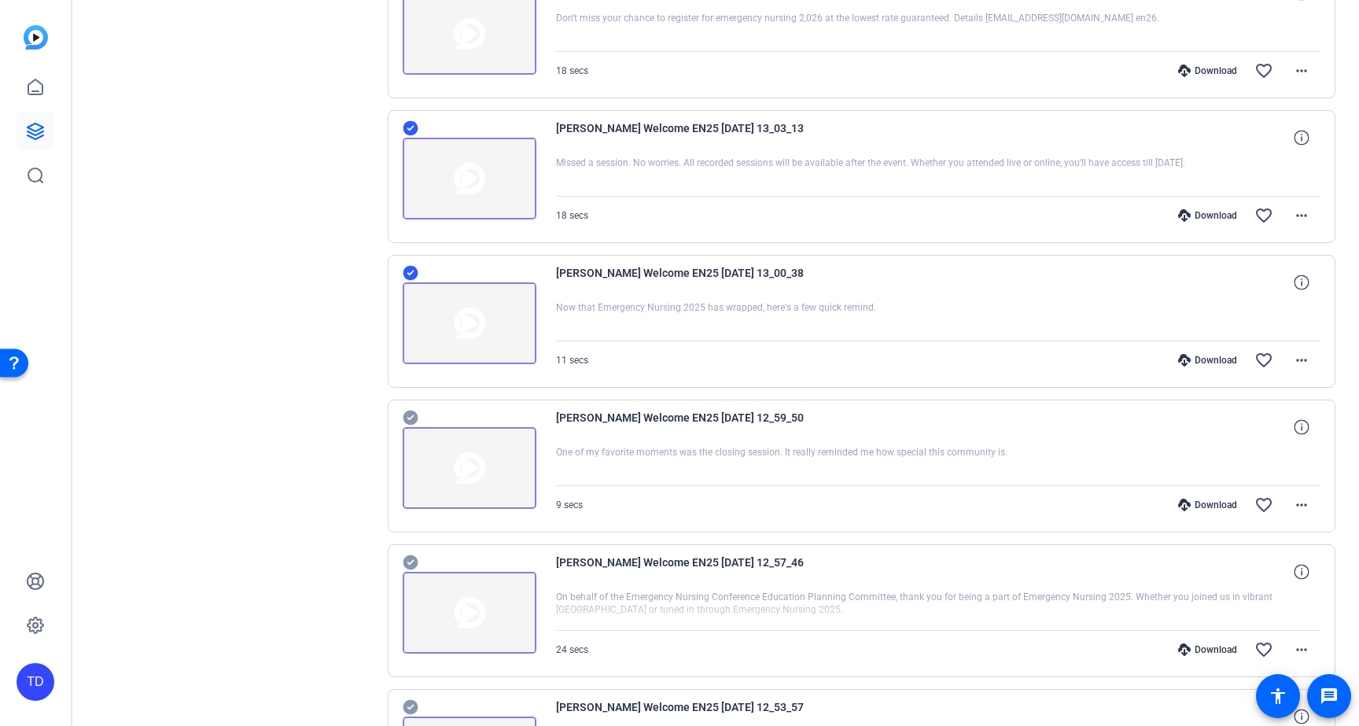
scroll to position [1128, 0]
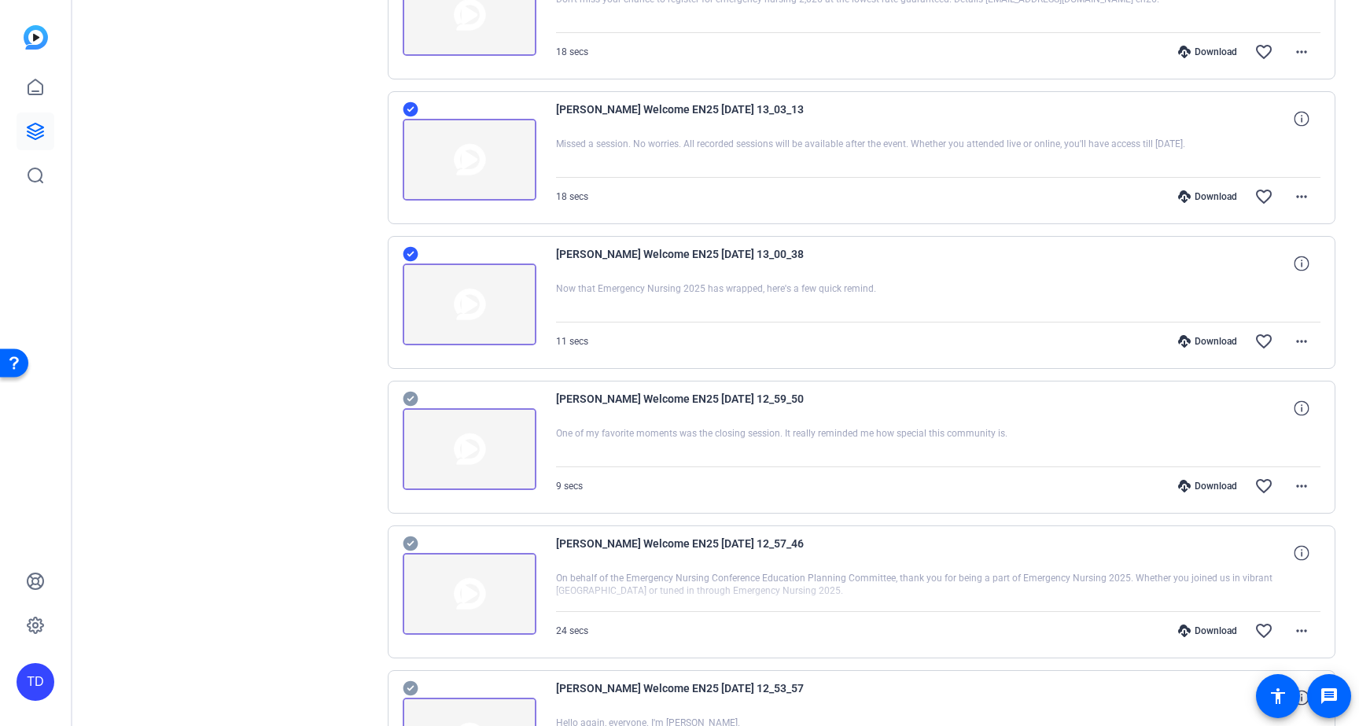
click at [407, 544] on icon at bounding box center [411, 543] width 16 height 19
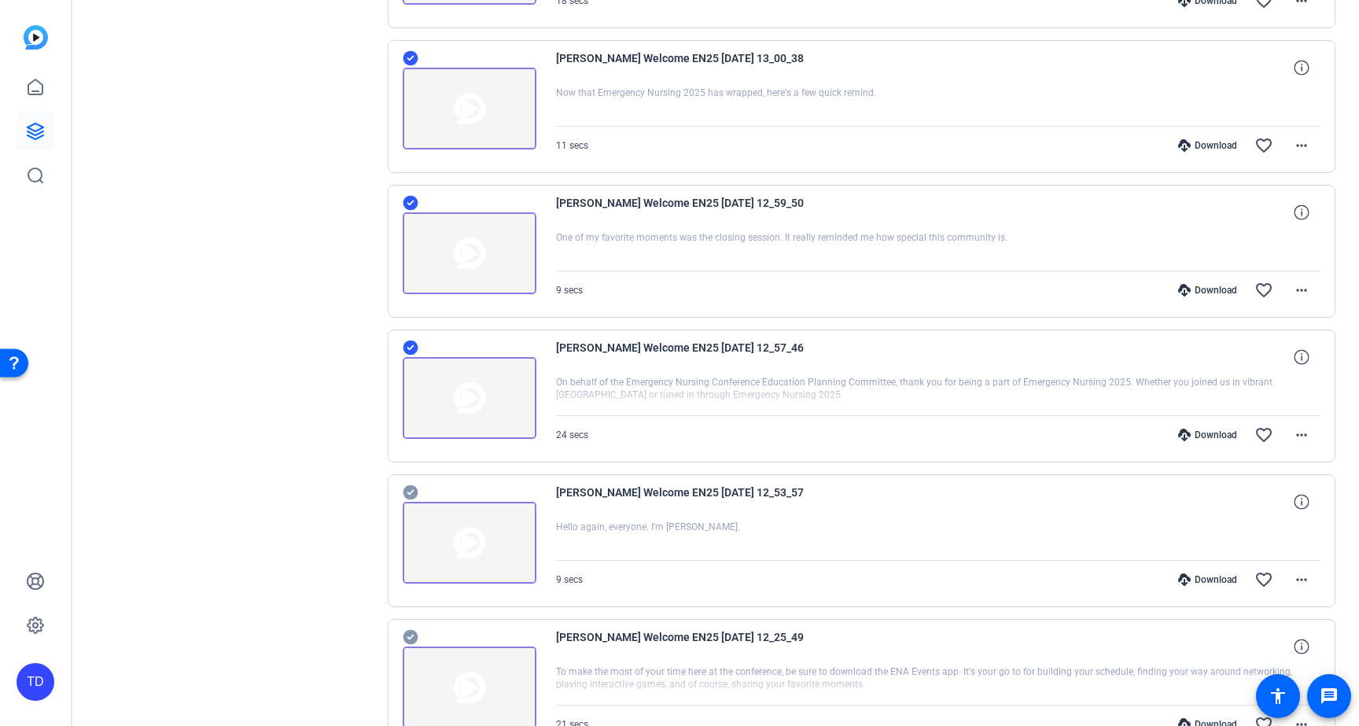
scroll to position [1393, 0]
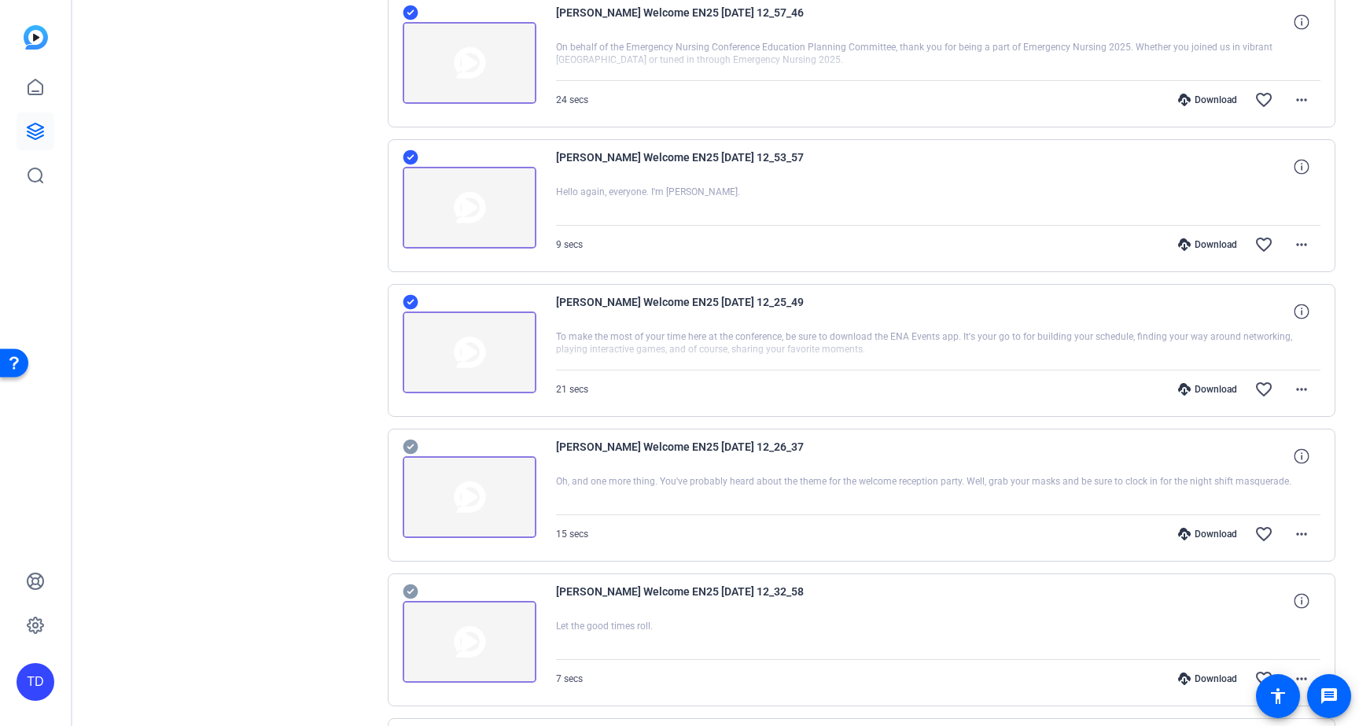
scroll to position [1662, 0]
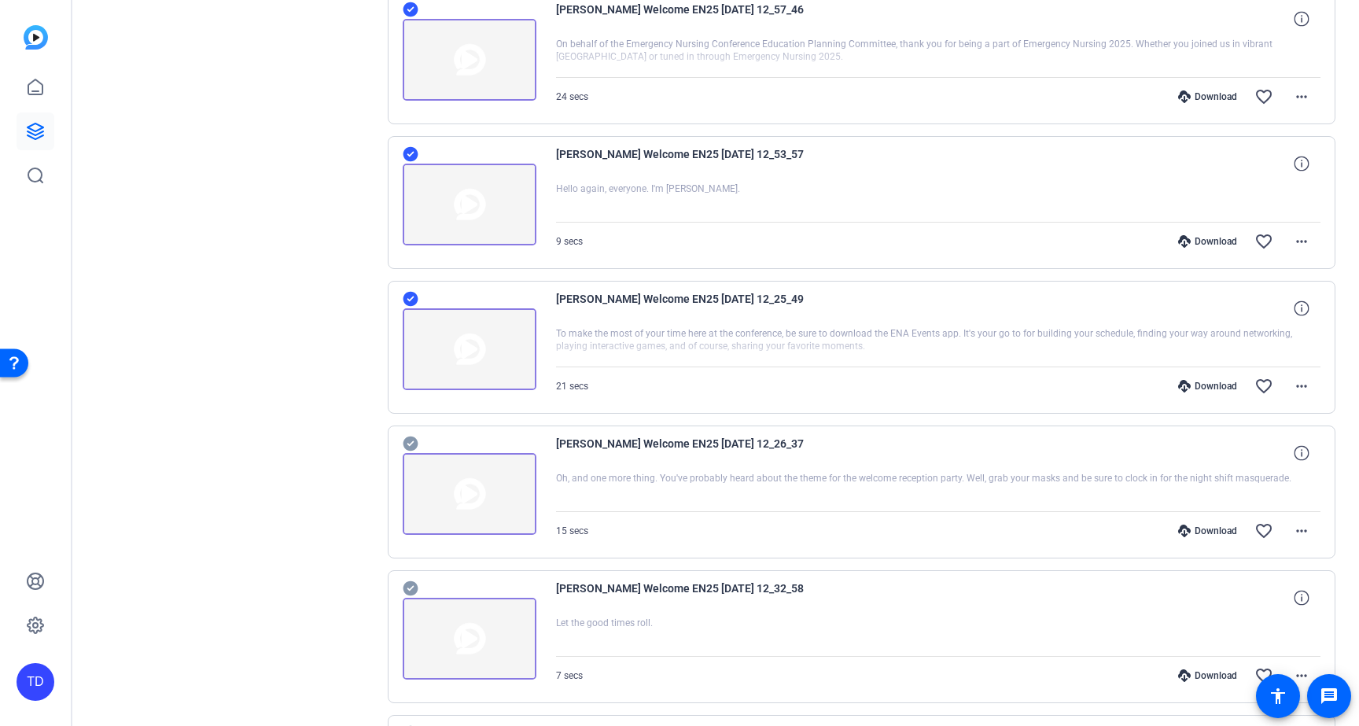
click at [410, 590] on icon at bounding box center [411, 588] width 16 height 19
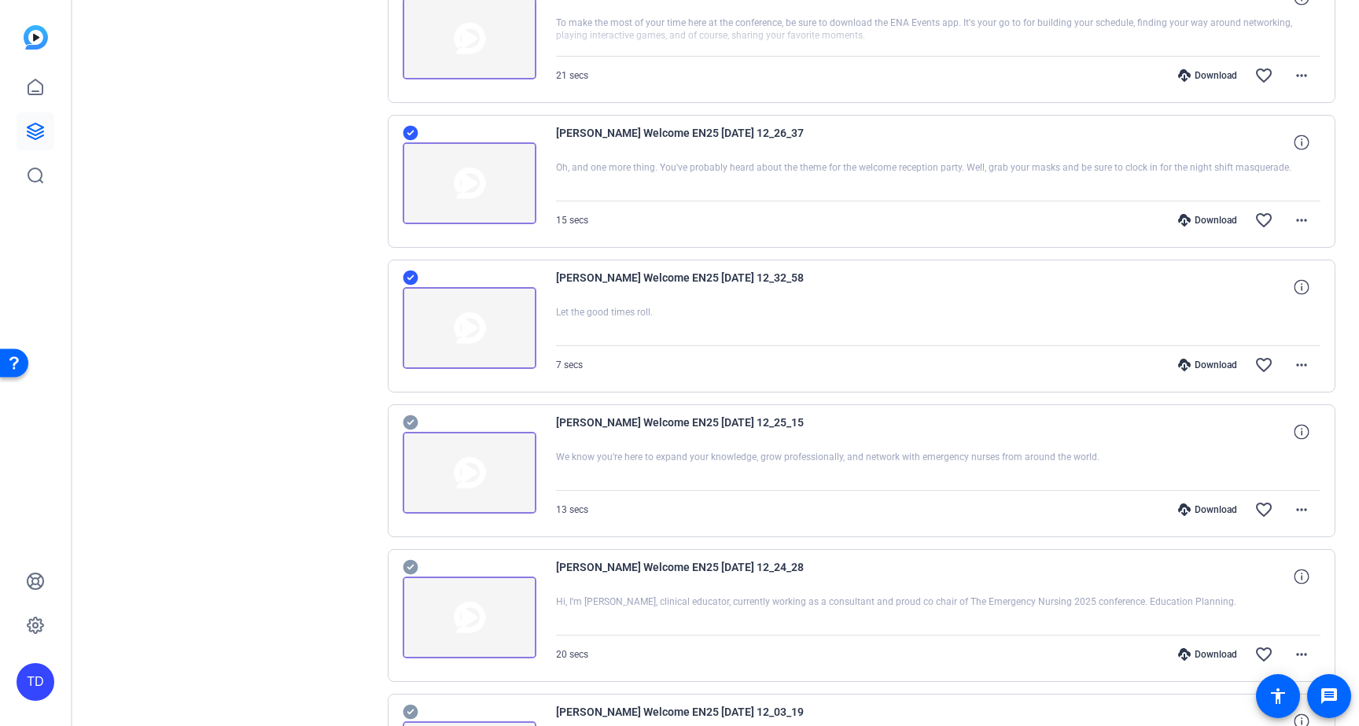
scroll to position [2010, 0]
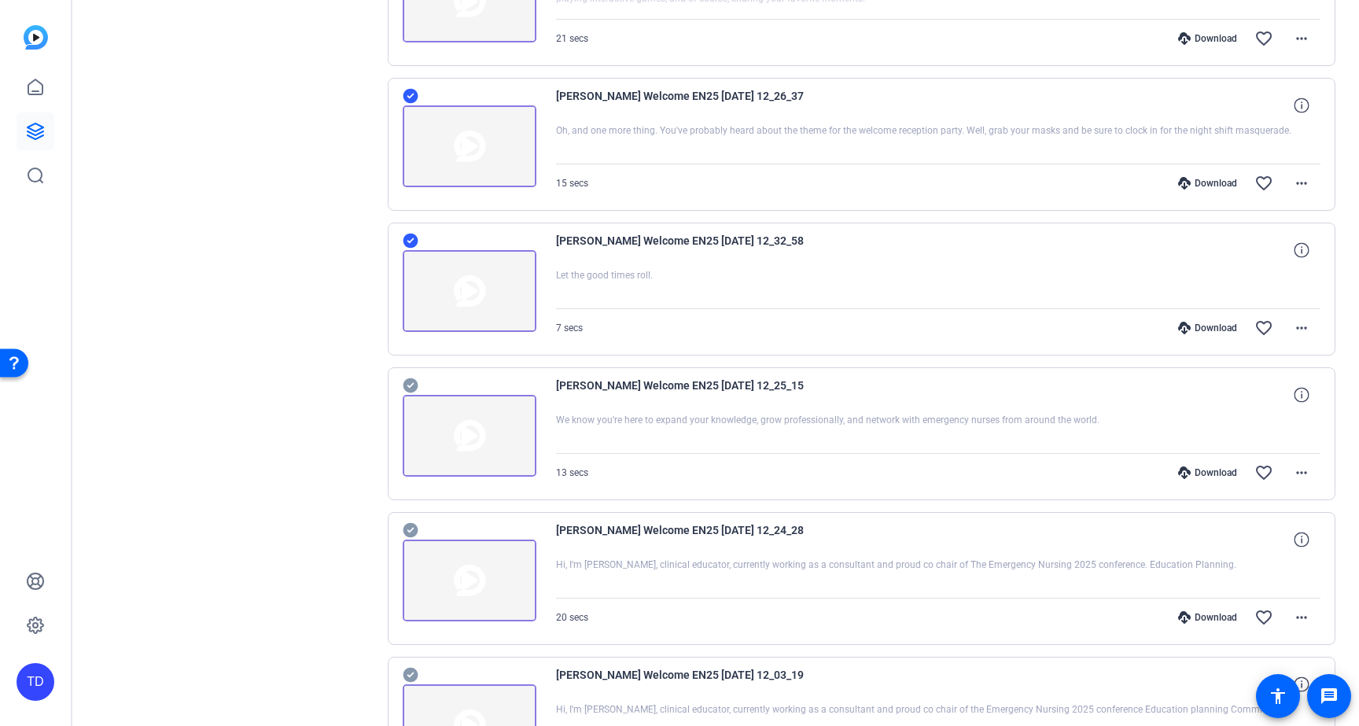
click at [411, 674] on icon at bounding box center [411, 674] width 16 height 19
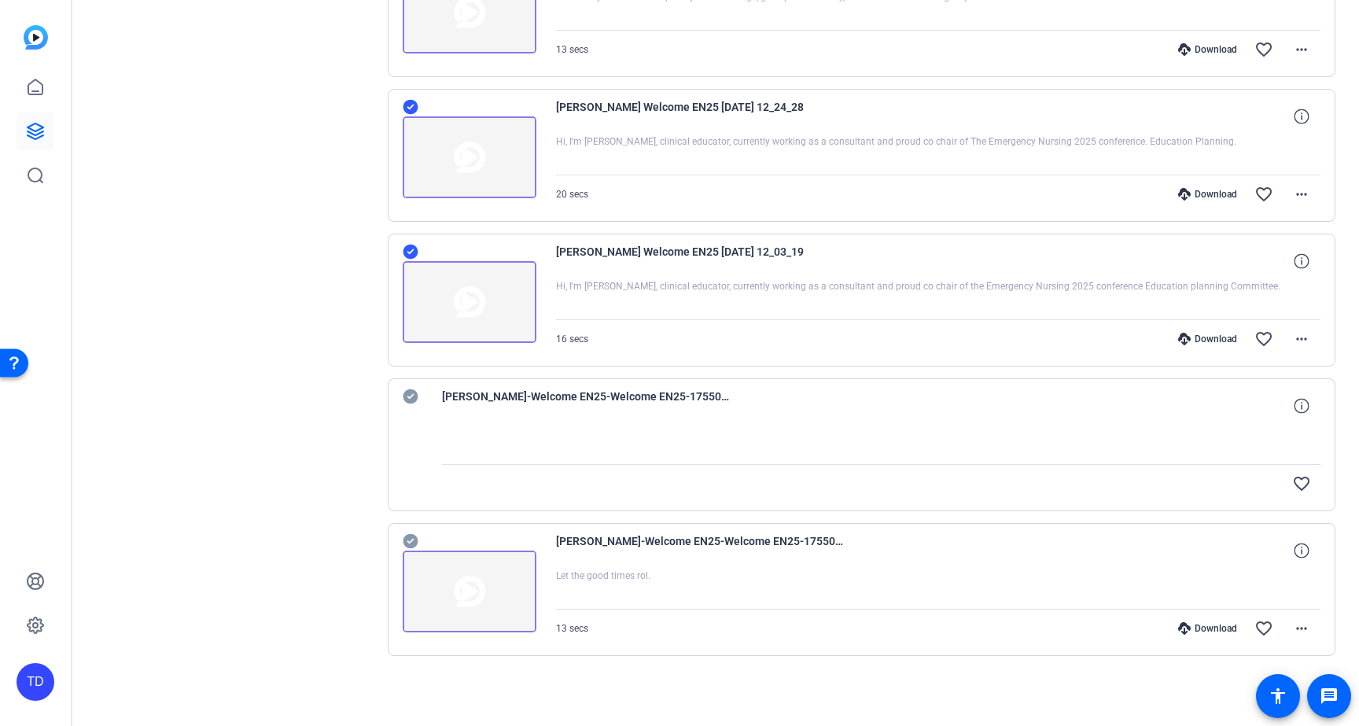
scroll to position [2433, 0]
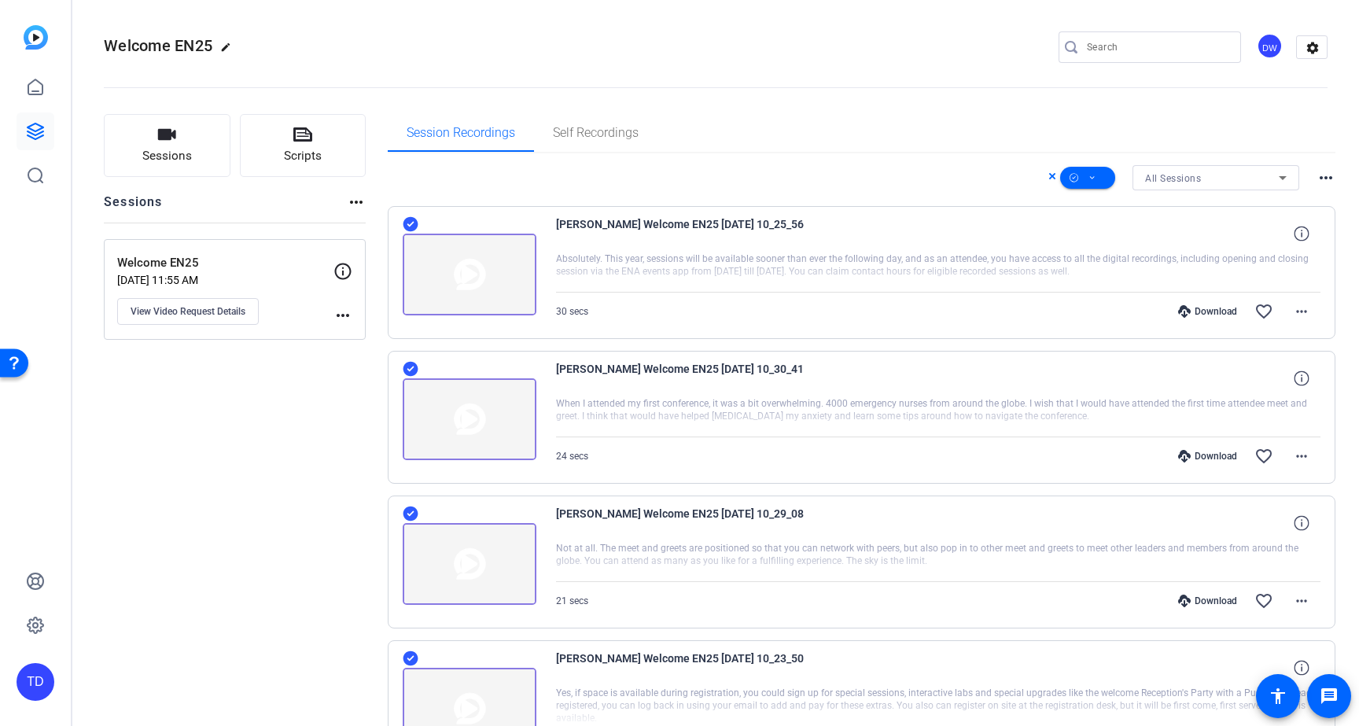
scroll to position [0, 0]
click at [1094, 179] on span at bounding box center [1087, 178] width 55 height 38
click at [1113, 260] on span "Download MP4" at bounding box center [1105, 261] width 83 height 19
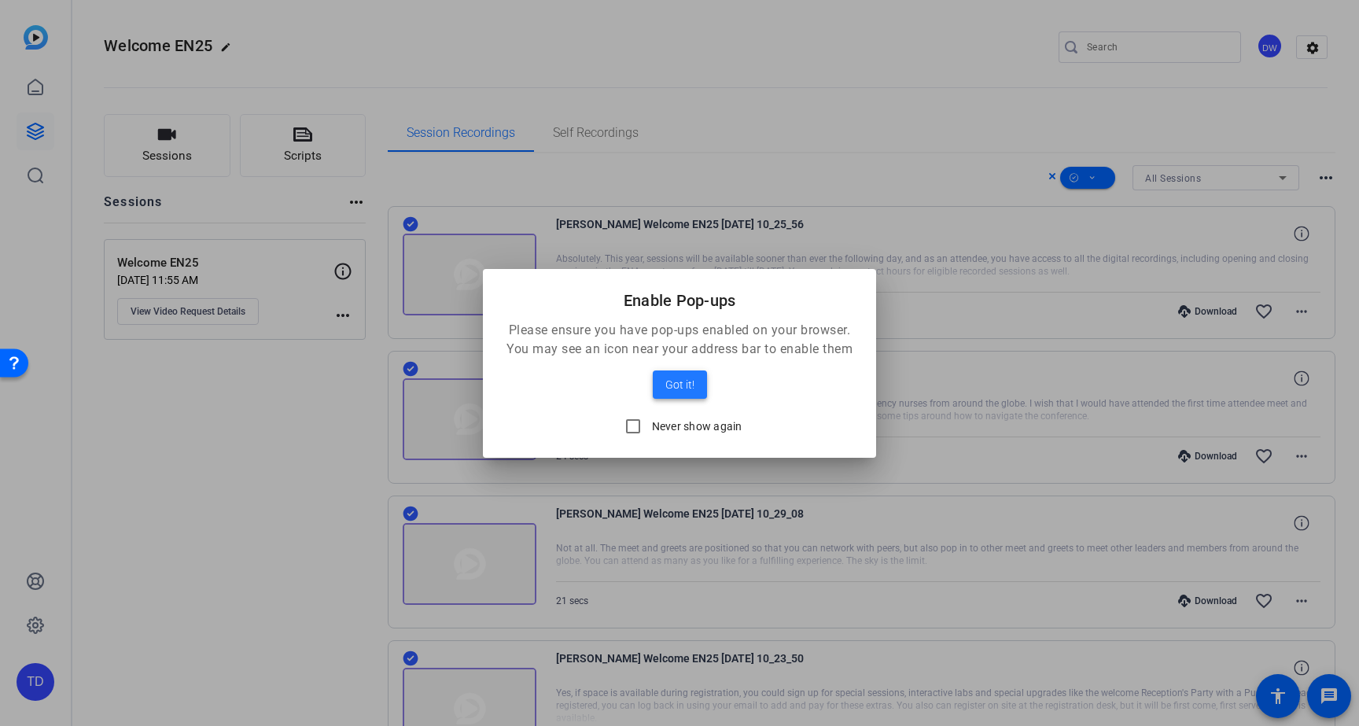
click at [680, 382] on span "Got it!" at bounding box center [679, 384] width 29 height 19
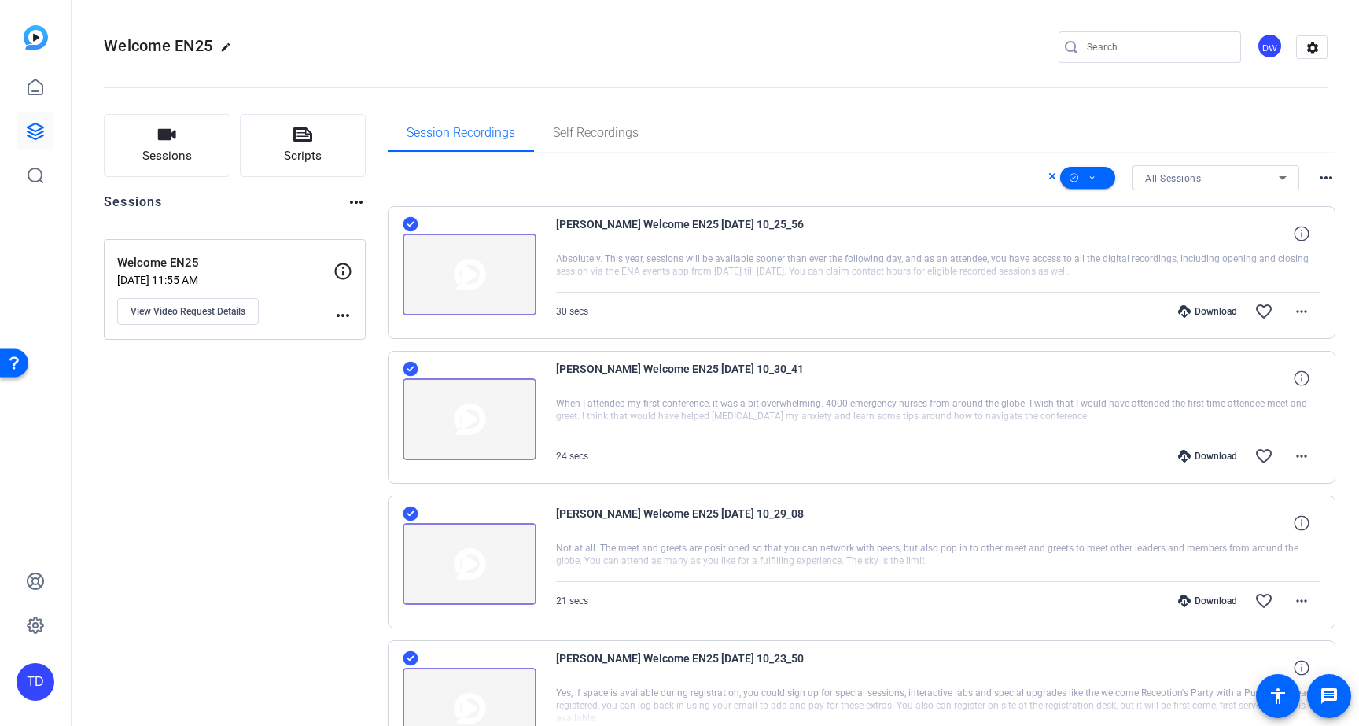
click at [809, 101] on openreel-divider-bar at bounding box center [716, 83] width 1224 height 48
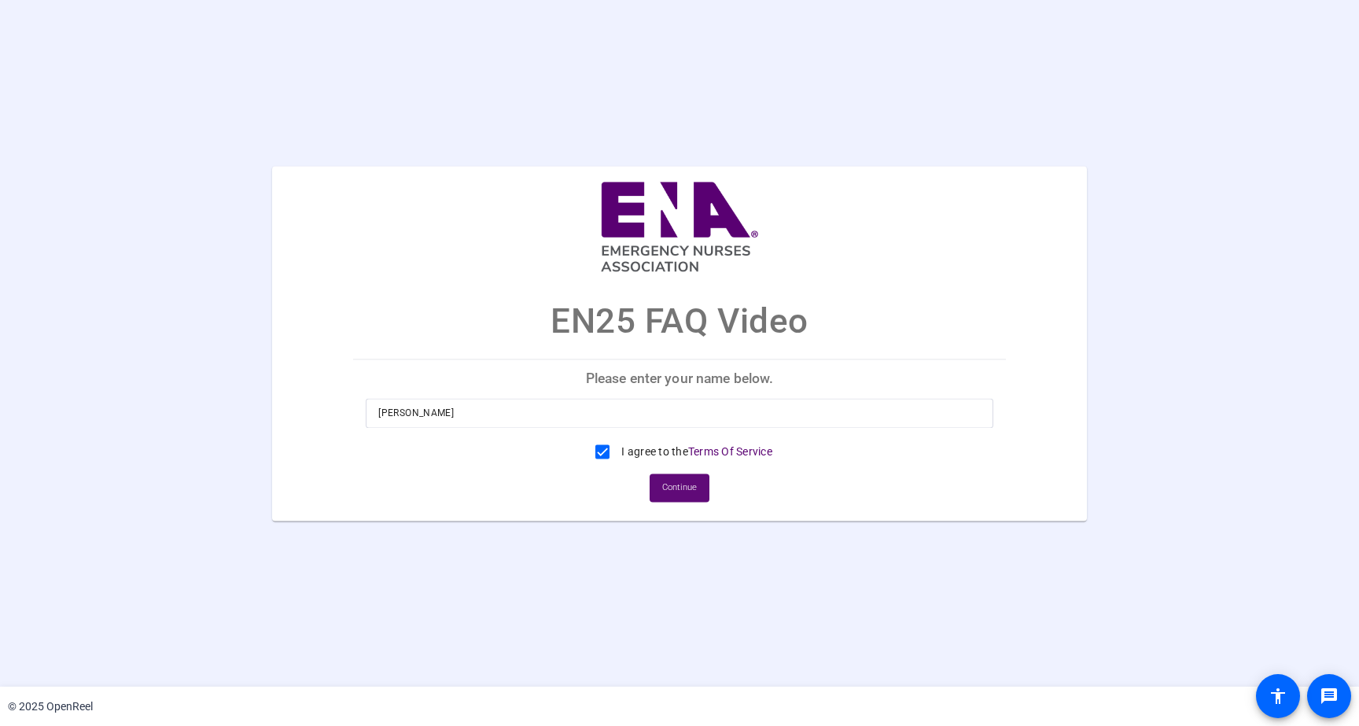
click at [702, 487] on span at bounding box center [680, 488] width 60 height 38
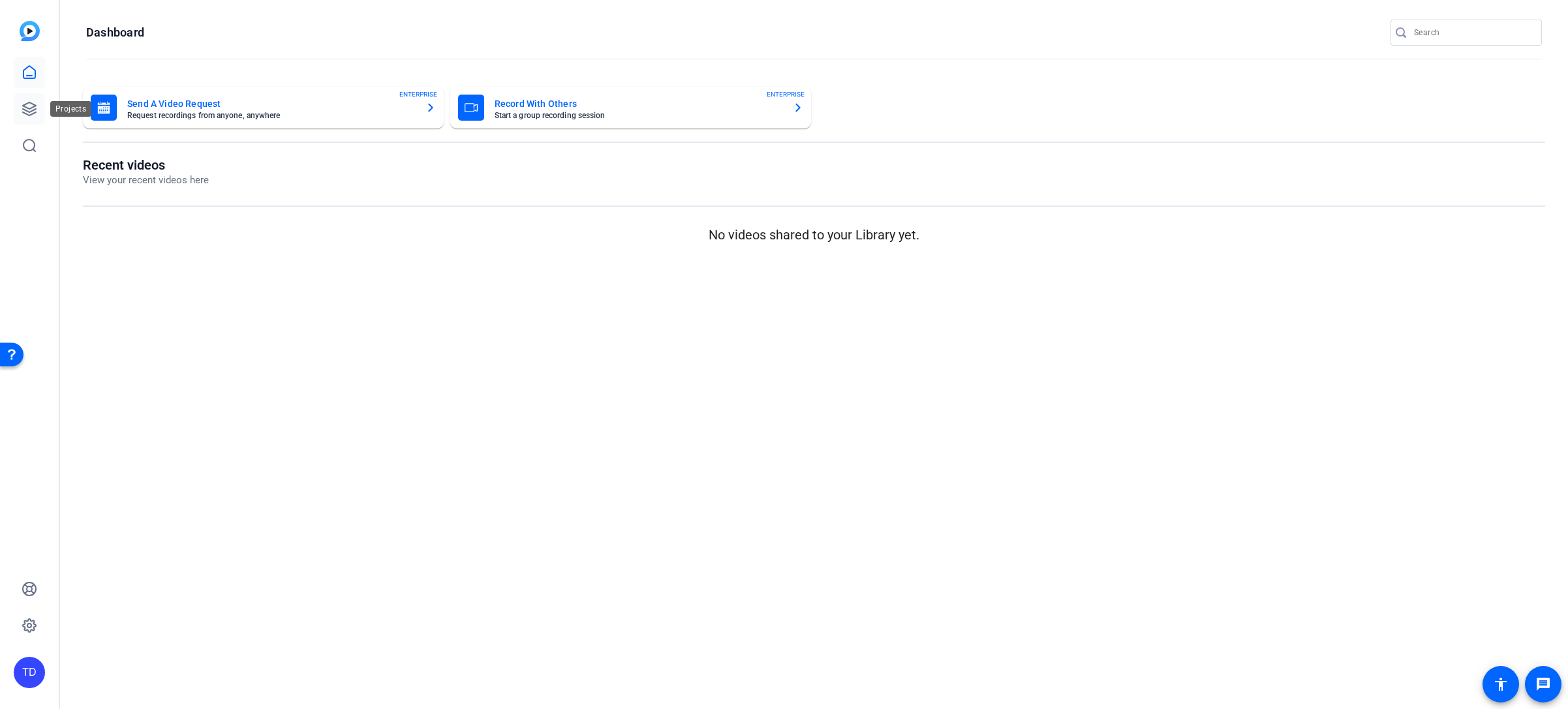
click at [26, 114] on icon at bounding box center [29, 109] width 16 height 16
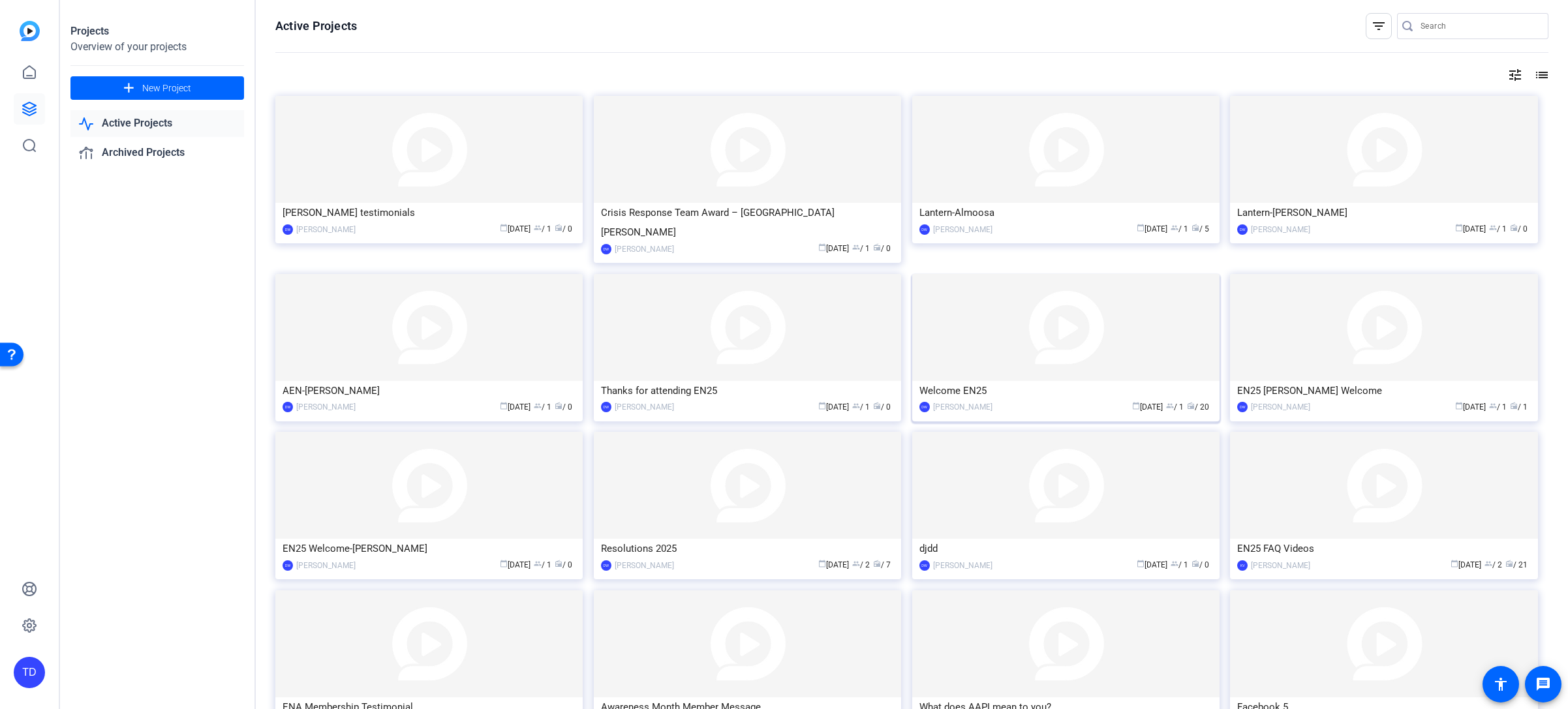
click at [1068, 309] on img at bounding box center [1066, 327] width 307 height 107
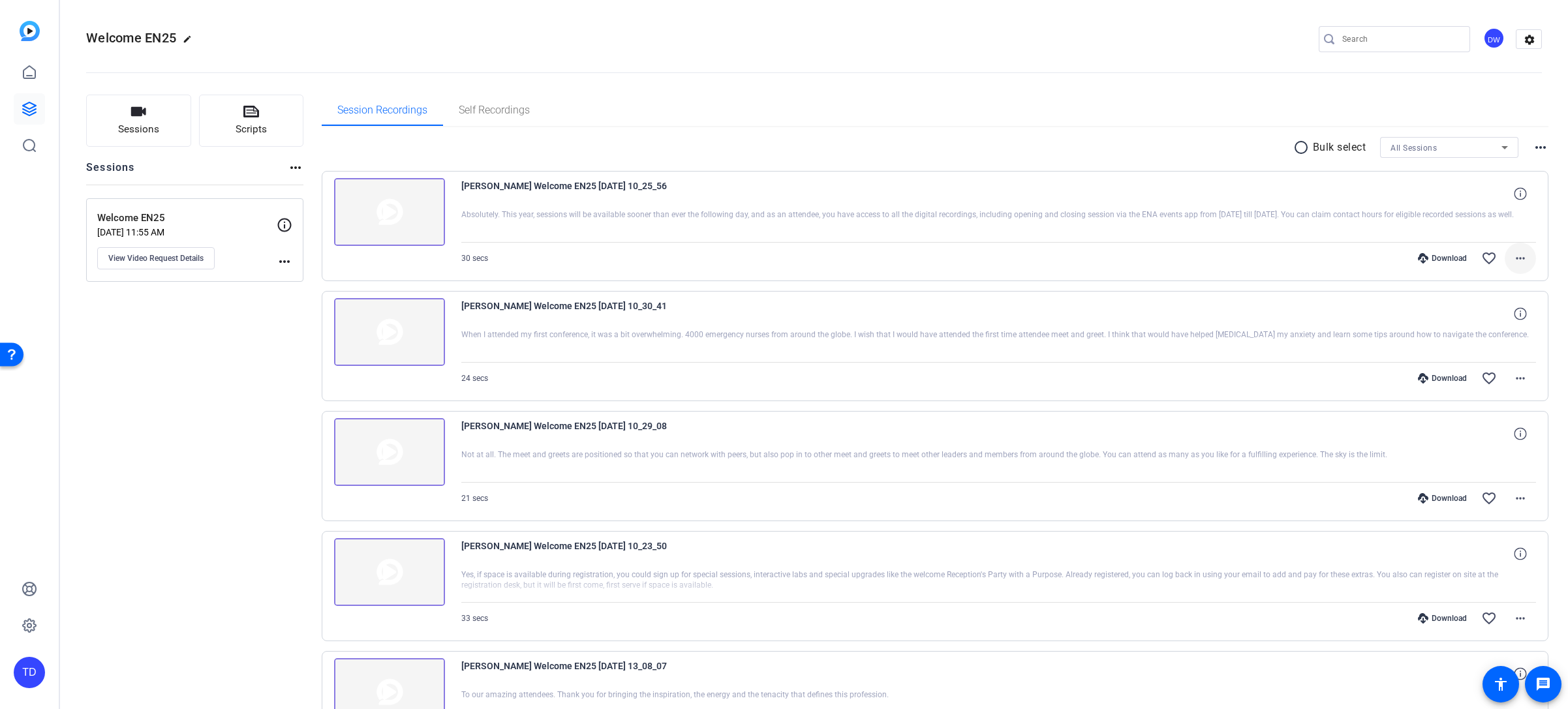
click at [1515, 264] on mat-icon "more_horiz" at bounding box center [1520, 258] width 16 height 16
click at [1514, 192] on div at bounding box center [784, 354] width 1568 height 709
click at [1514, 192] on icon at bounding box center [1520, 193] width 12 height 12
